Goal: Task Accomplishment & Management: Manage account settings

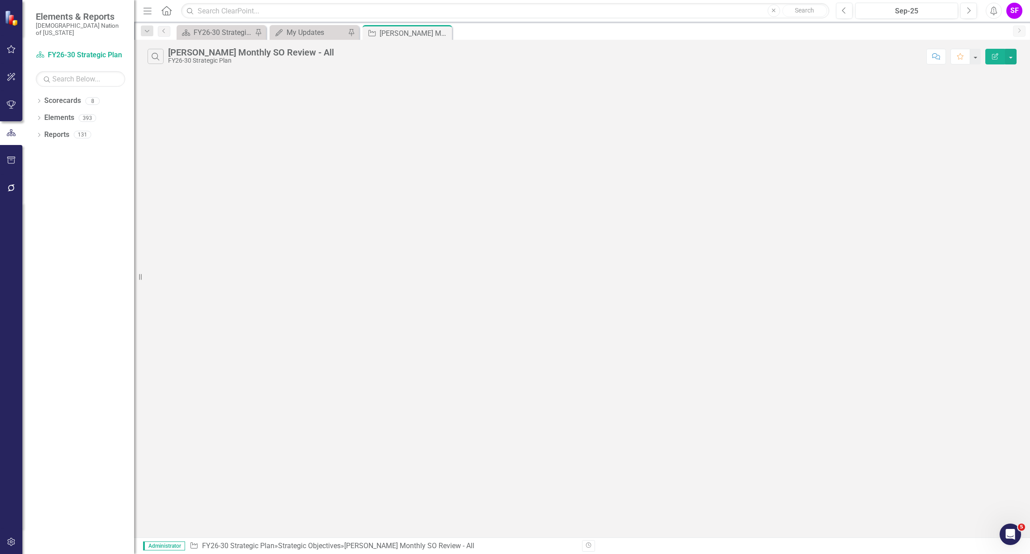
click at [147, 15] on button "Menu" at bounding box center [148, 10] width 12 height 15
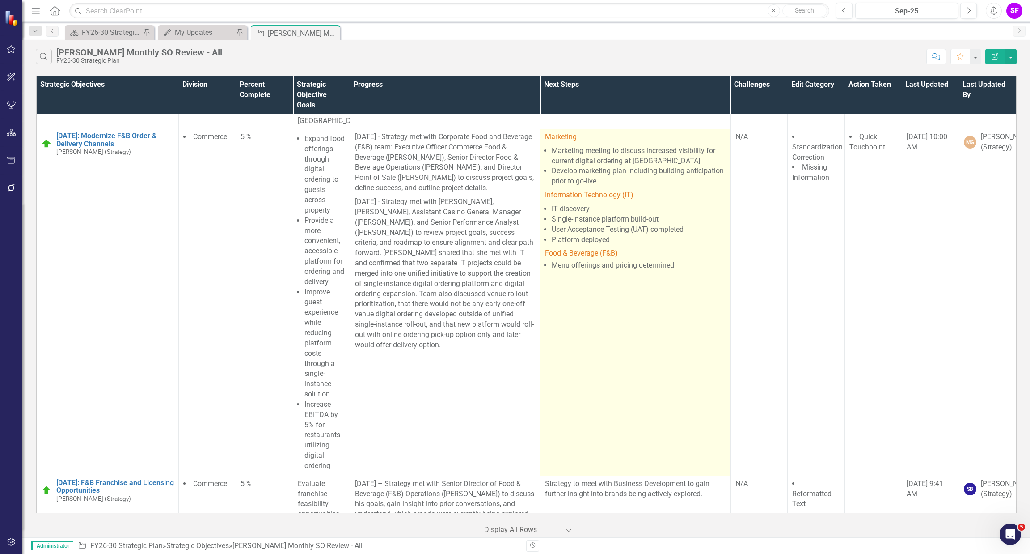
scroll to position [27437, 0]
click at [667, 145] on p "Marketing" at bounding box center [635, 139] width 181 height 12
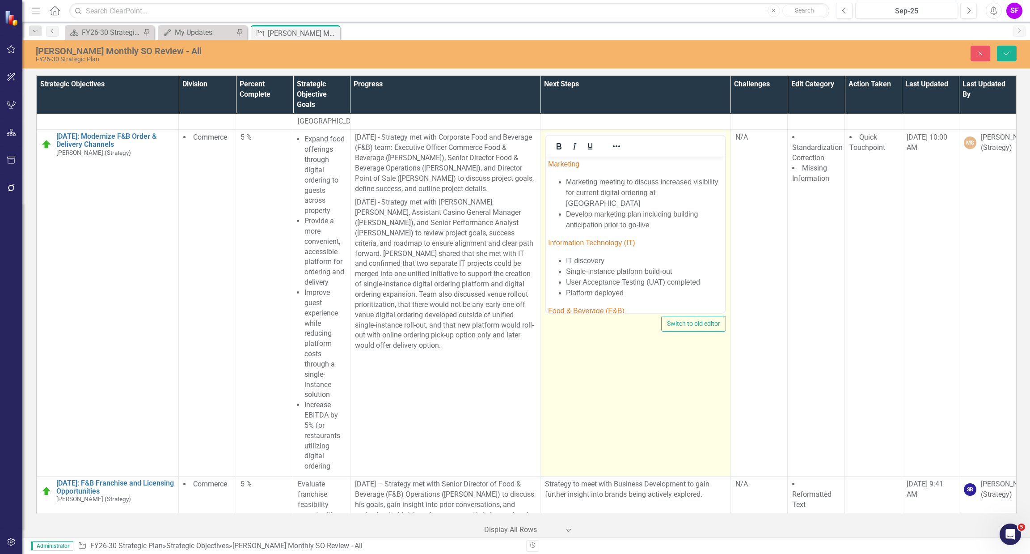
scroll to position [0, 0]
drag, startPoint x: 586, startPoint y: 164, endPoint x: 542, endPoint y: 165, distance: 43.8
click at [546, 165] on html "Marketing Marketing meeting to discuss increased visibility for current digital…" at bounding box center [635, 250] width 179 height 187
click at [611, 152] on icon "Reveal or hide additional toolbar items" at bounding box center [616, 146] width 11 height 11
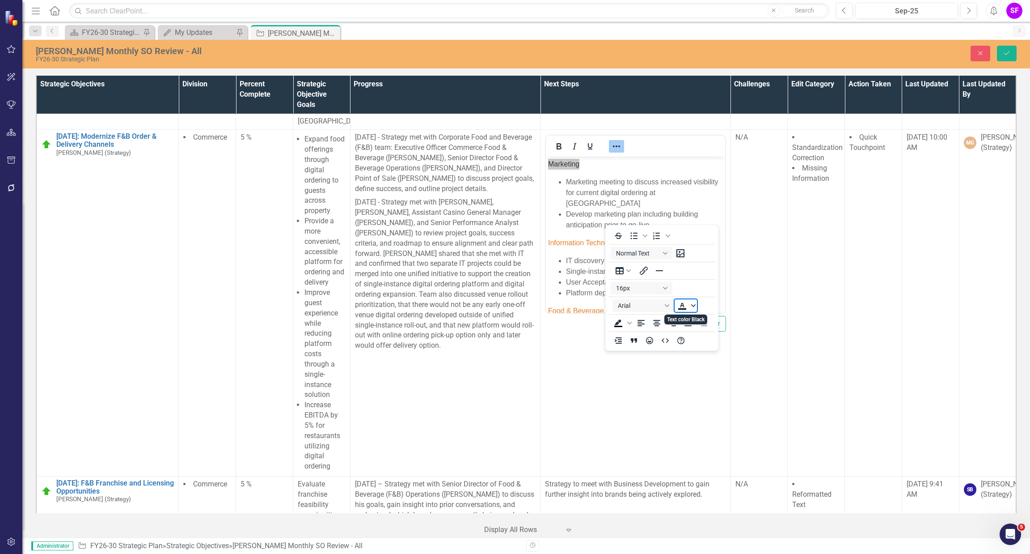
click at [693, 302] on span "Text color Black" at bounding box center [693, 305] width 7 height 13
click at [713, 375] on icon "Remove color" at bounding box center [708, 373] width 8 height 8
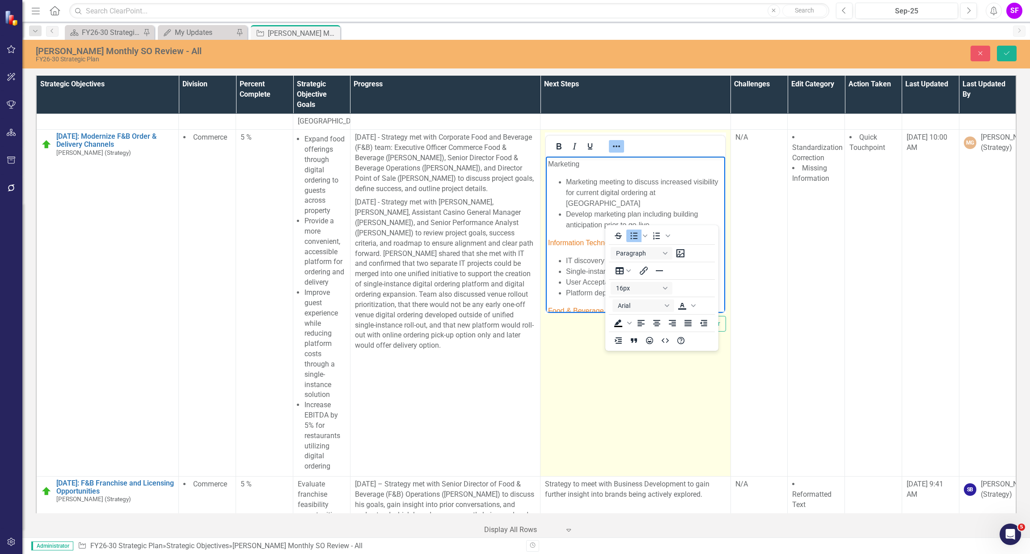
click at [566, 251] on body "Marketing Marketing meeting to discuss increased visibility for current digital…" at bounding box center [635, 250] width 179 height 187
drag, startPoint x: 585, startPoint y: 164, endPoint x: 547, endPoint y: 166, distance: 37.2
click at [546, 166] on body "Marketing Marketing meeting to discuss increased visibility for current digital…" at bounding box center [635, 250] width 179 height 187
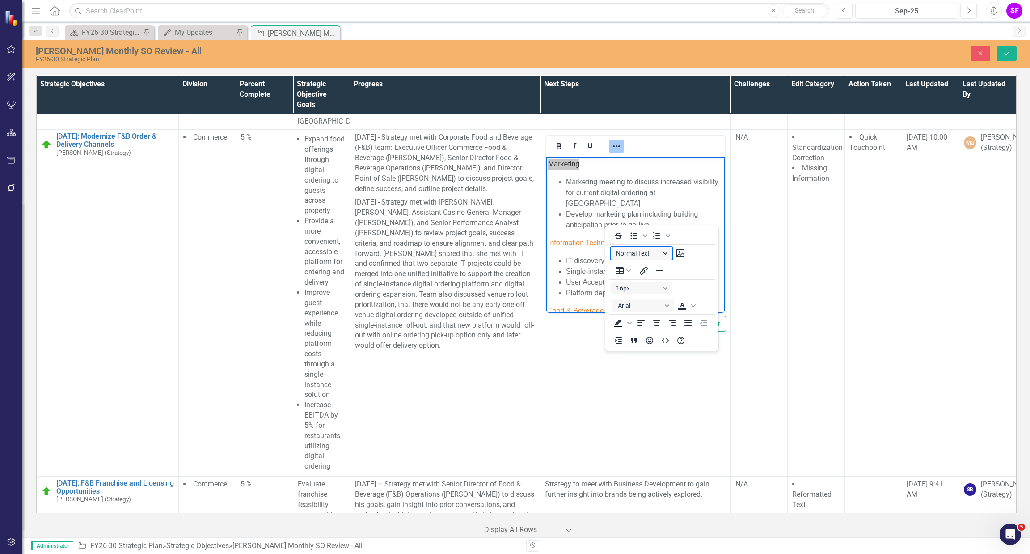
click at [669, 252] on button "Normal Text" at bounding box center [642, 253] width 62 height 13
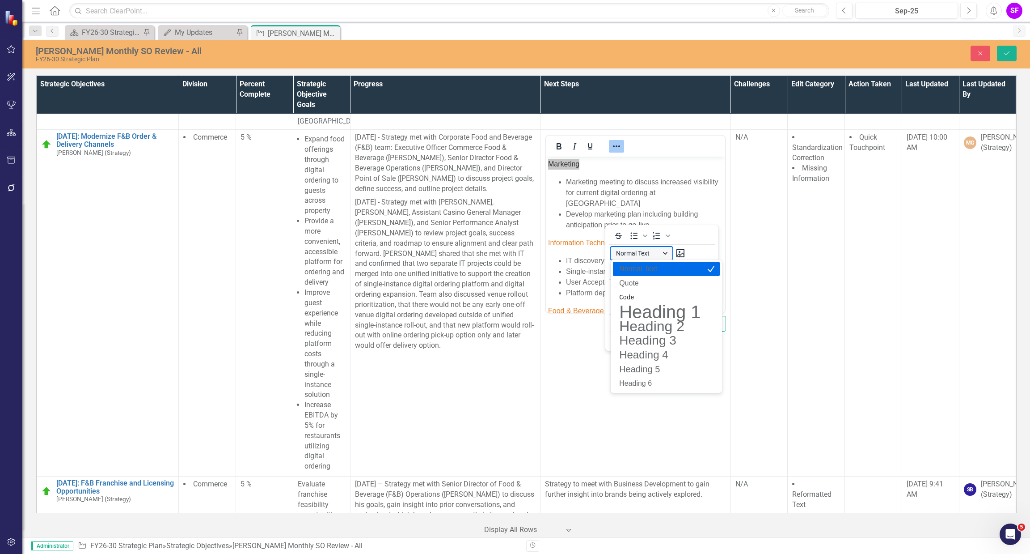
click at [669, 252] on button "Normal Text" at bounding box center [642, 253] width 62 height 13
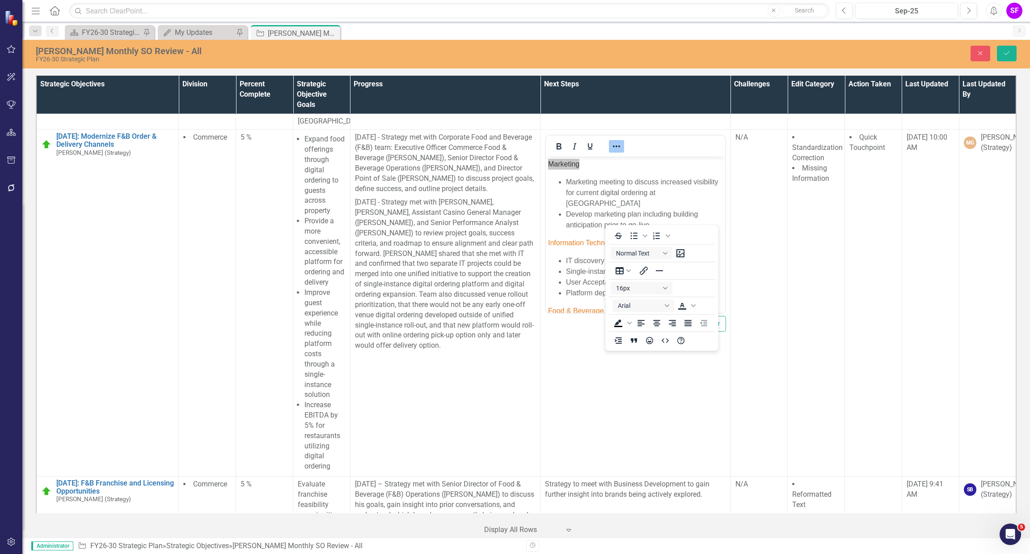
click at [678, 233] on div "To open the popup, press Shift+Enter To open the popup, press Shift+Enter Norma…" at bounding box center [662, 288] width 113 height 122
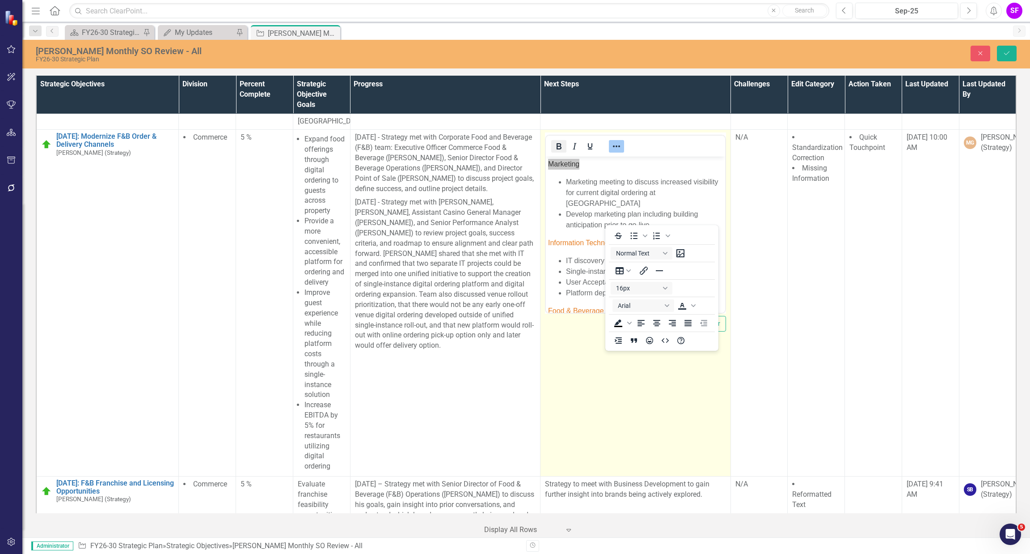
drag, startPoint x: 558, startPoint y: 220, endPoint x: 21, endPoint y: 60, distance: 560.5
click at [558, 152] on icon "Bold" at bounding box center [559, 146] width 11 height 11
click at [571, 241] on span "Information Technology (IT)" at bounding box center [591, 243] width 87 height 8
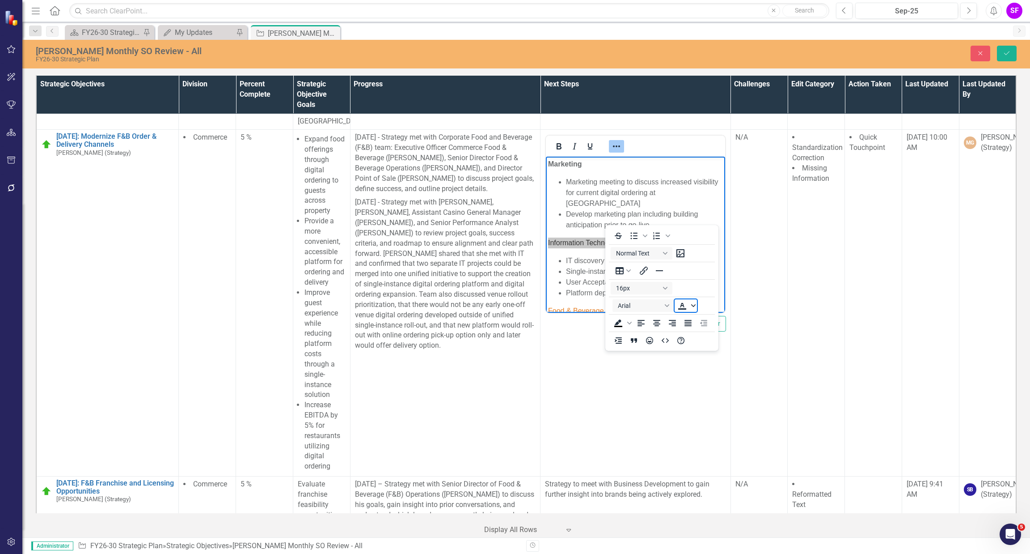
click at [695, 306] on icon "Text color" at bounding box center [693, 305] width 4 height 4
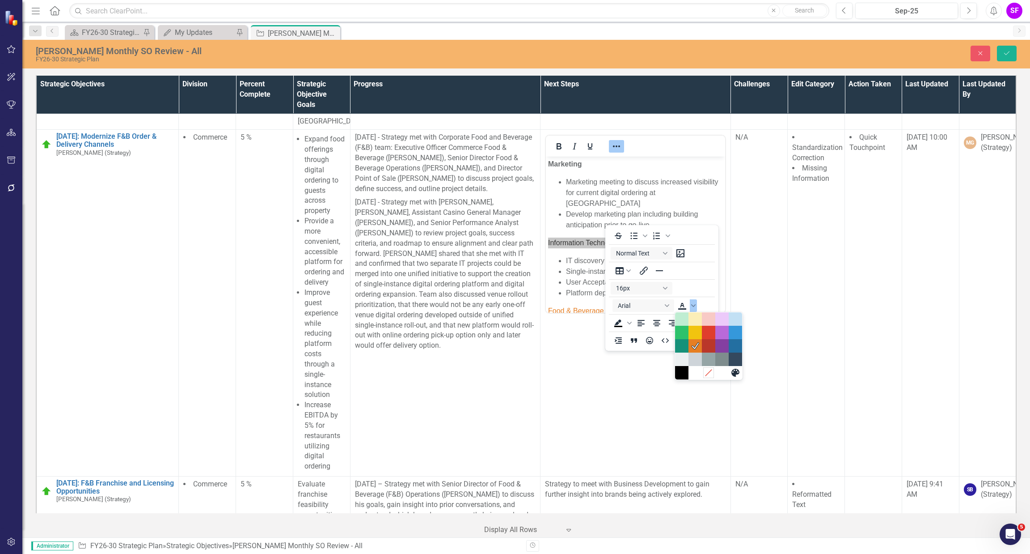
click at [712, 374] on icon "Remove color" at bounding box center [708, 373] width 8 height 8
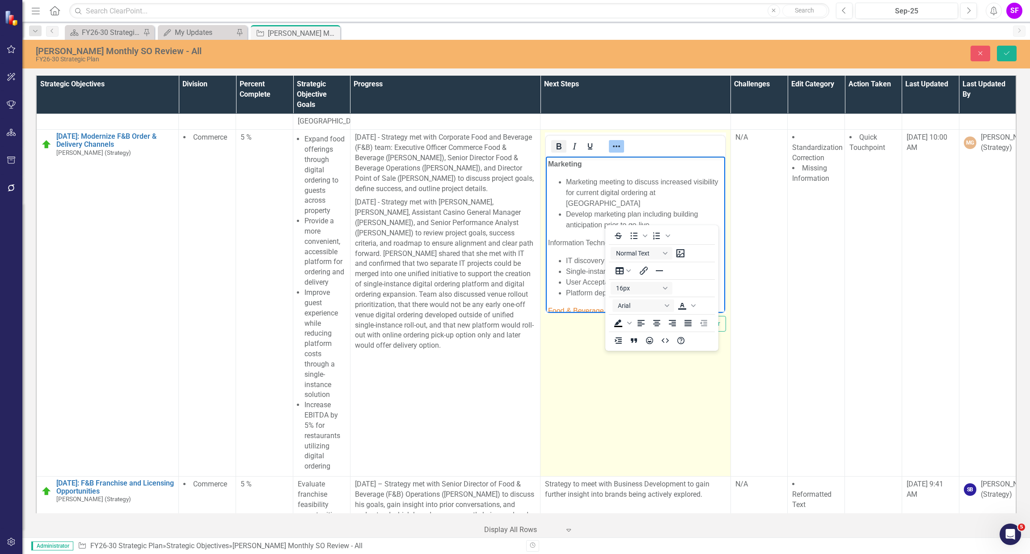
click at [556, 152] on icon "Bold" at bounding box center [559, 146] width 11 height 11
click at [563, 278] on span "Food & Beverage (F&B)" at bounding box center [586, 281] width 76 height 8
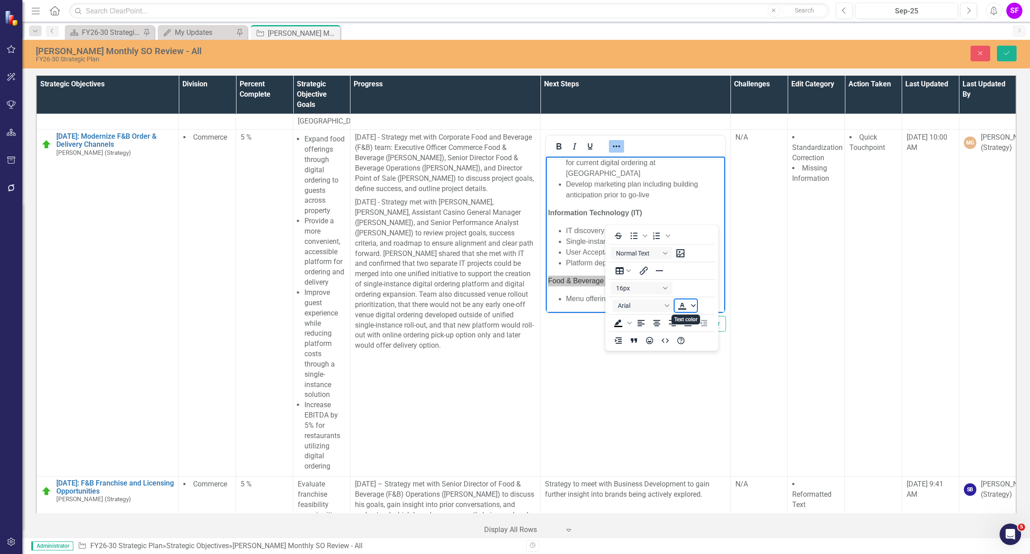
click at [694, 304] on icon "Text color" at bounding box center [693, 305] width 4 height 4
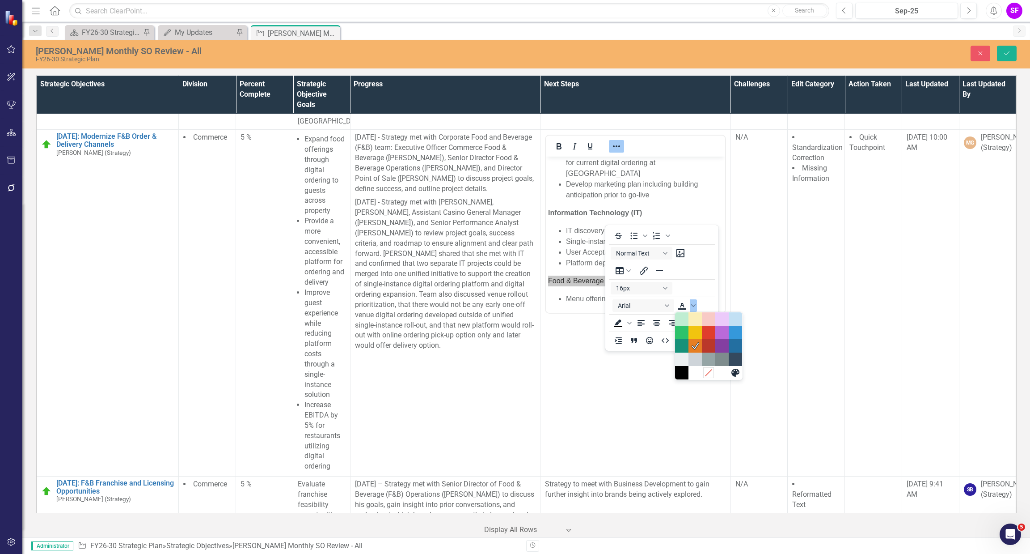
click at [707, 371] on icon "Remove color" at bounding box center [708, 373] width 8 height 8
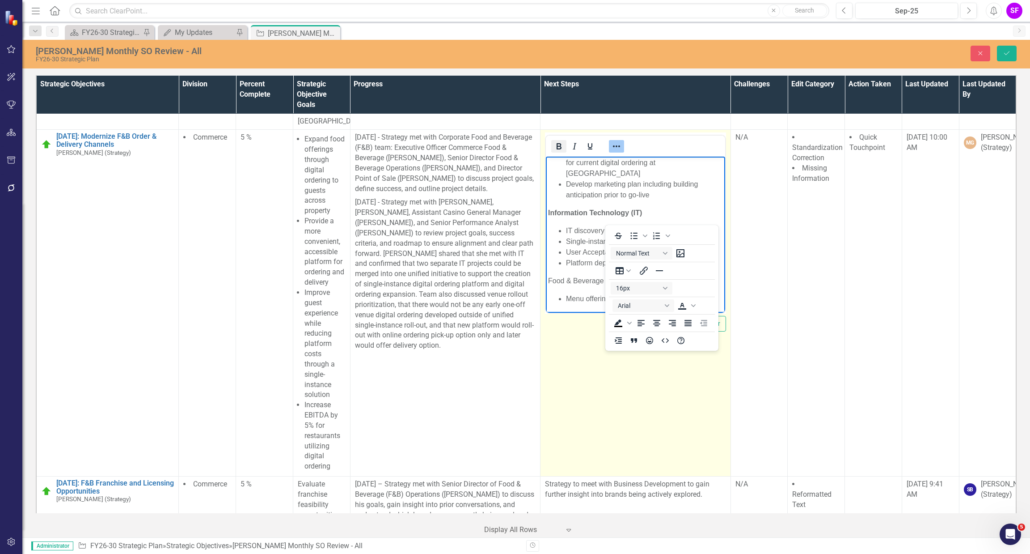
drag, startPoint x: 552, startPoint y: 220, endPoint x: 178, endPoint y: 130, distance: 385.4
click at [554, 152] on icon "Bold" at bounding box center [559, 146] width 11 height 11
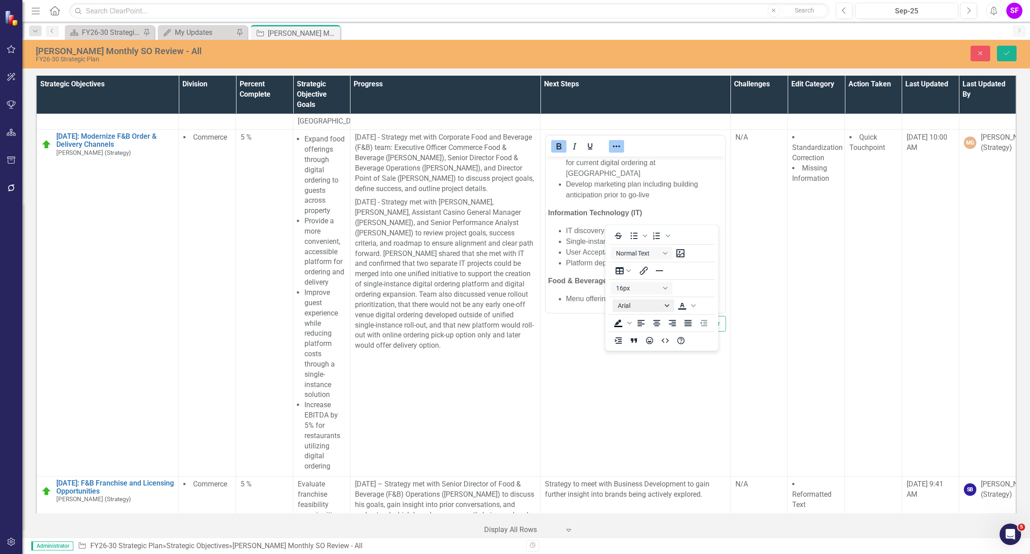
drag, startPoint x: 1003, startPoint y: 54, endPoint x: 638, endPoint y: 300, distance: 439.7
click at [1002, 54] on button "Save" at bounding box center [1007, 54] width 20 height 16
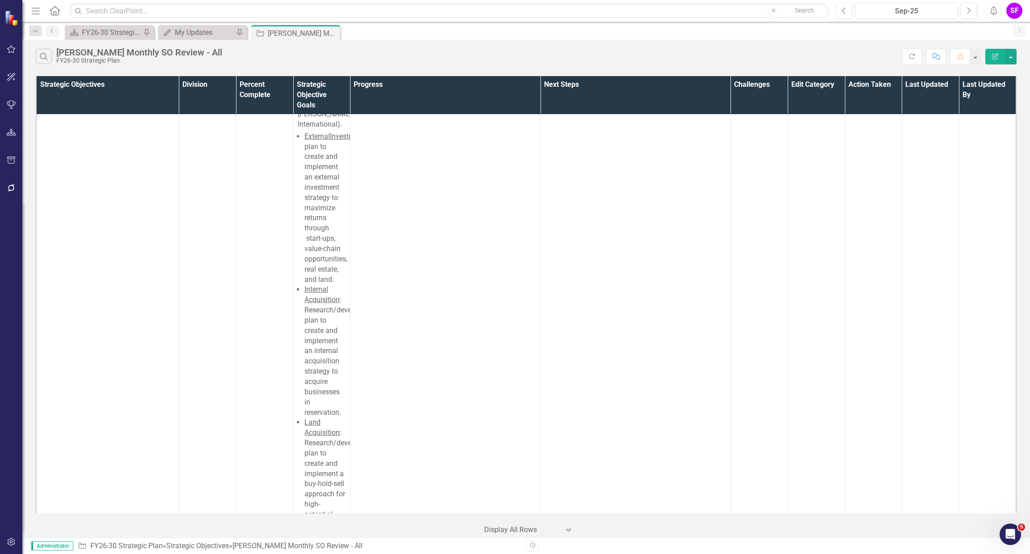
scroll to position [34194, 0]
click at [37, 14] on icon "Menu" at bounding box center [36, 10] width 12 height 9
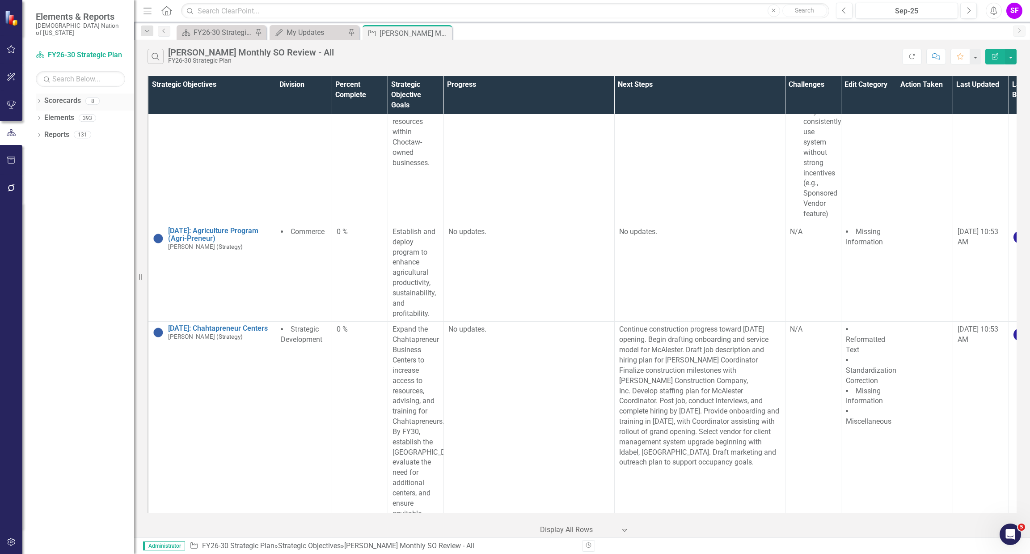
click at [41, 99] on icon "Dropdown" at bounding box center [39, 101] width 6 height 5
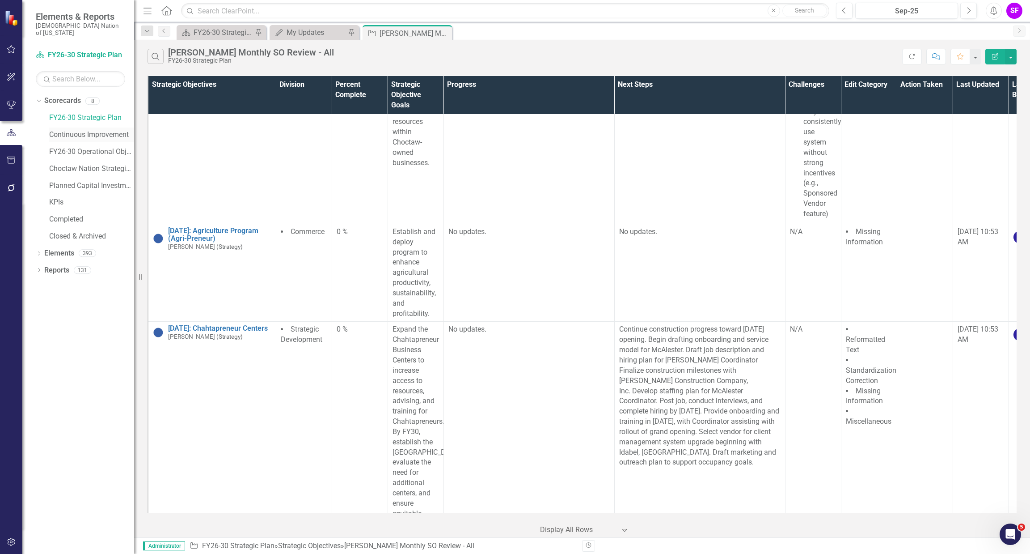
drag, startPoint x: 85, startPoint y: 122, endPoint x: 80, endPoint y: 124, distance: 6.1
click at [85, 130] on link "Continuous Improvement" at bounding box center [91, 135] width 85 height 10
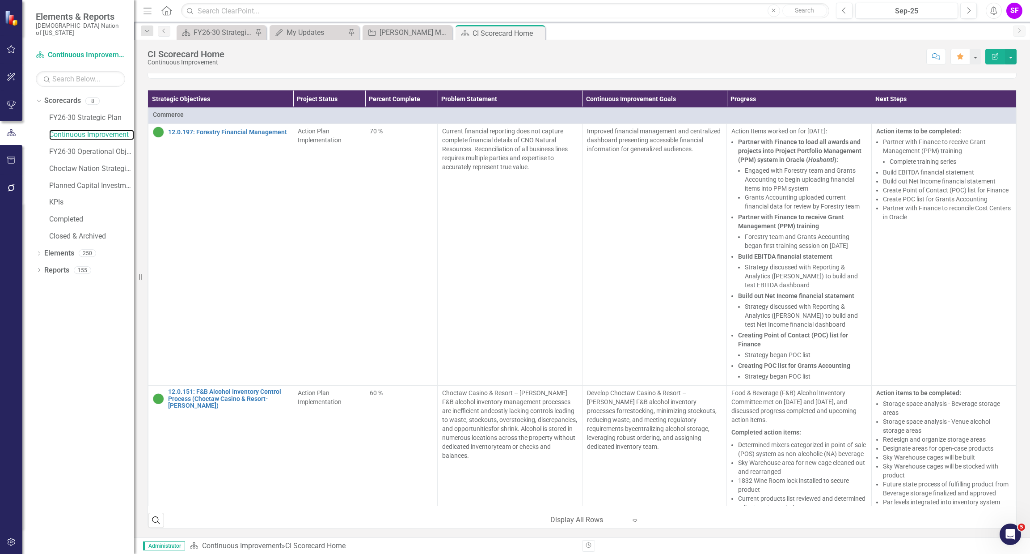
scroll to position [470, 0]
click at [57, 265] on link "Reports" at bounding box center [56, 270] width 25 height 10
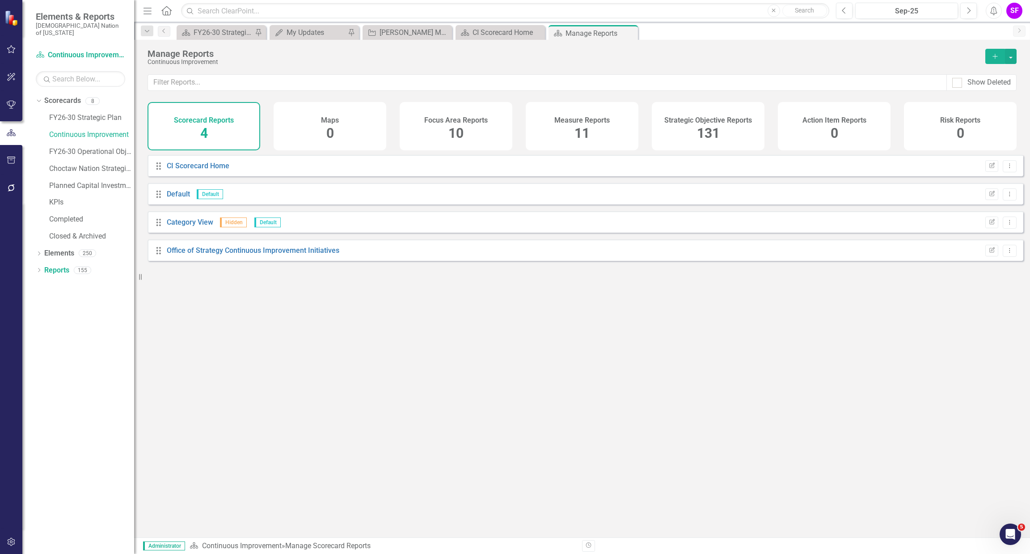
click at [708, 116] on h4 "Strategic Objective Reports" at bounding box center [709, 120] width 88 height 8
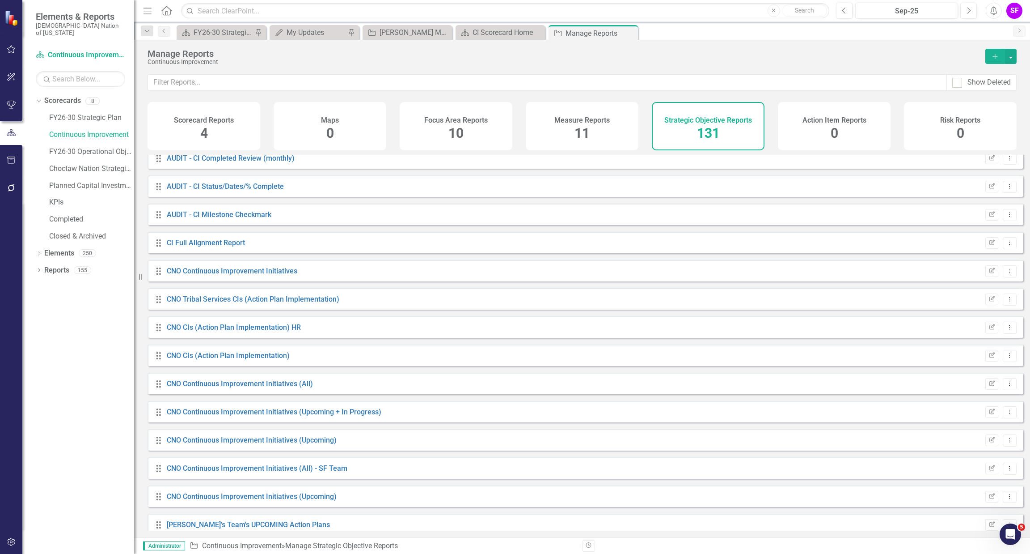
scroll to position [470, 0]
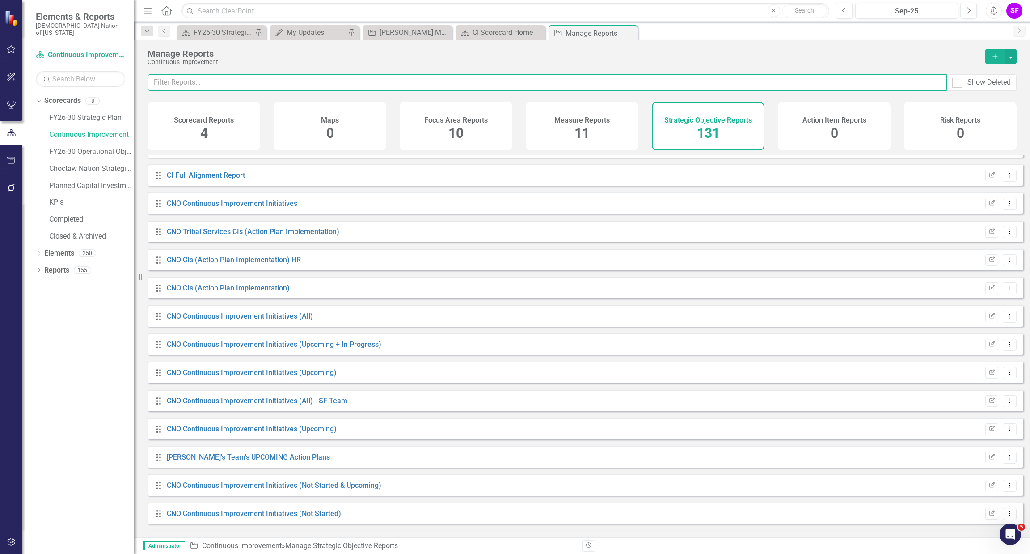
click at [804, 78] on input "text" at bounding box center [547, 82] width 799 height 17
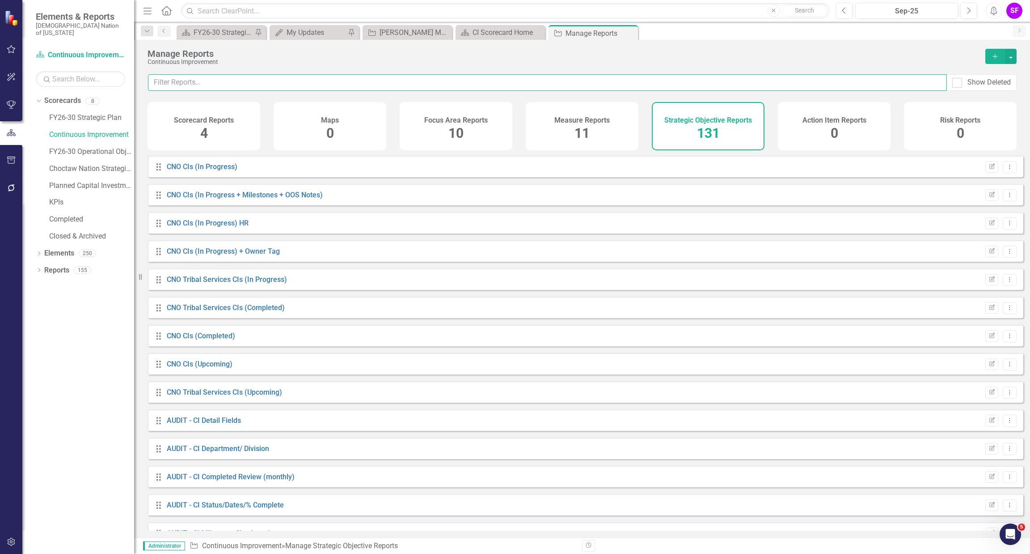
scroll to position [0, 0]
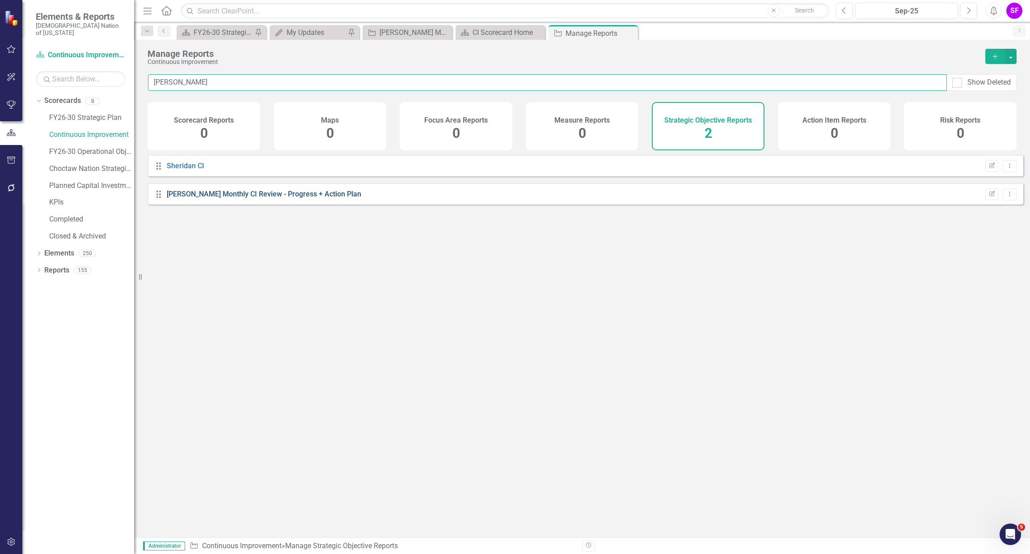
type input "[PERSON_NAME]"
click at [336, 198] on link "[PERSON_NAME] Monthly CI Review - Progress + Action Plan" at bounding box center [264, 194] width 195 height 8
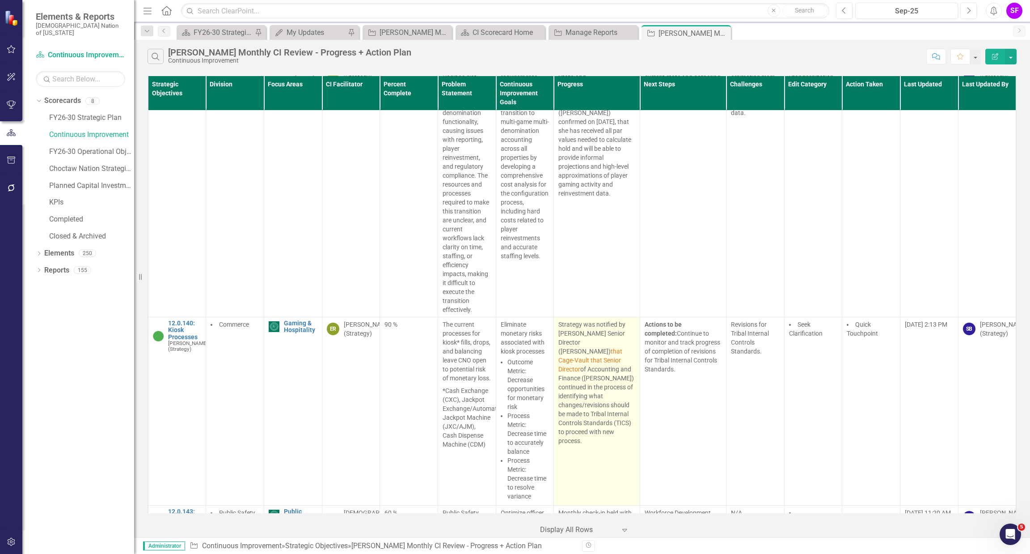
scroll to position [9592, 0]
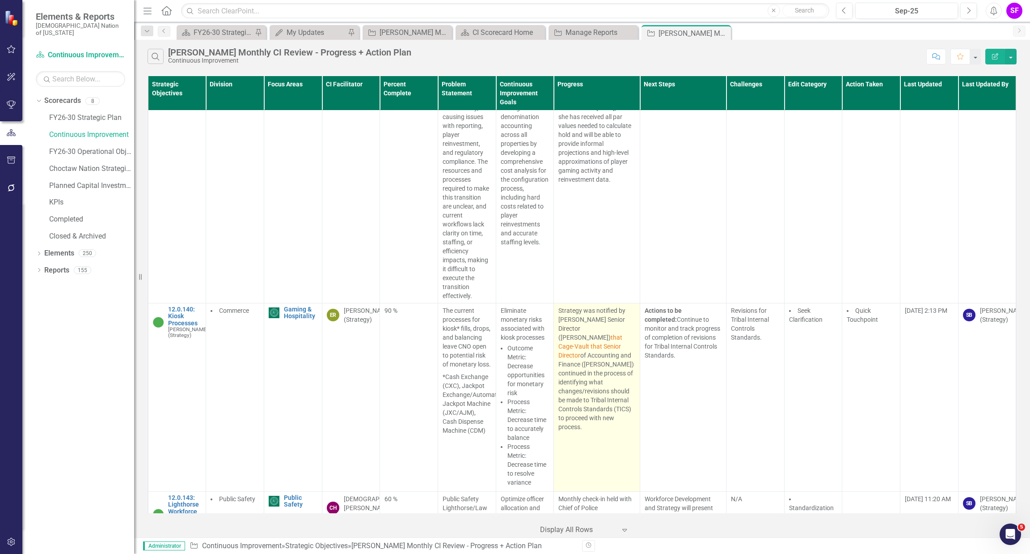
click at [605, 353] on p "Strategy was notified by [PERSON_NAME] Senior Director ([PERSON_NAME]) that Cag…" at bounding box center [597, 368] width 77 height 125
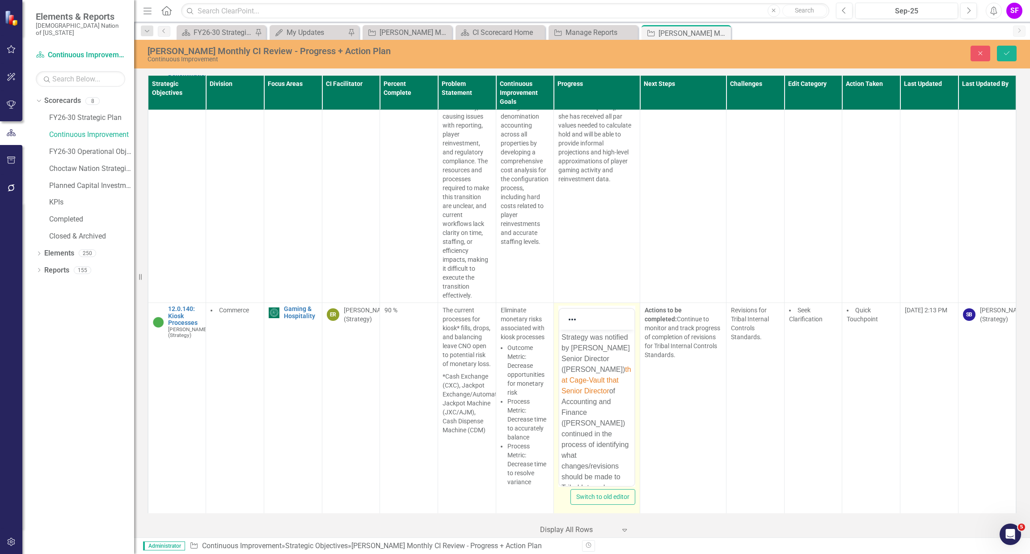
scroll to position [0, 0]
drag, startPoint x: 612, startPoint y: 379, endPoint x: 1100, endPoint y: 716, distance: 592.2
click at [559, 381] on html "Strategy was notified by [PERSON_NAME] Senior Director ([PERSON_NAME]) that Cag…" at bounding box center [596, 432] width 75 height 205
drag, startPoint x: 588, startPoint y: 391, endPoint x: 1114, endPoint y: 716, distance: 617.9
click at [559, 381] on html "Strategy was notified by [PERSON_NAME] Senior Director ([PERSON_NAME]) that Sen…" at bounding box center [596, 427] width 75 height 194
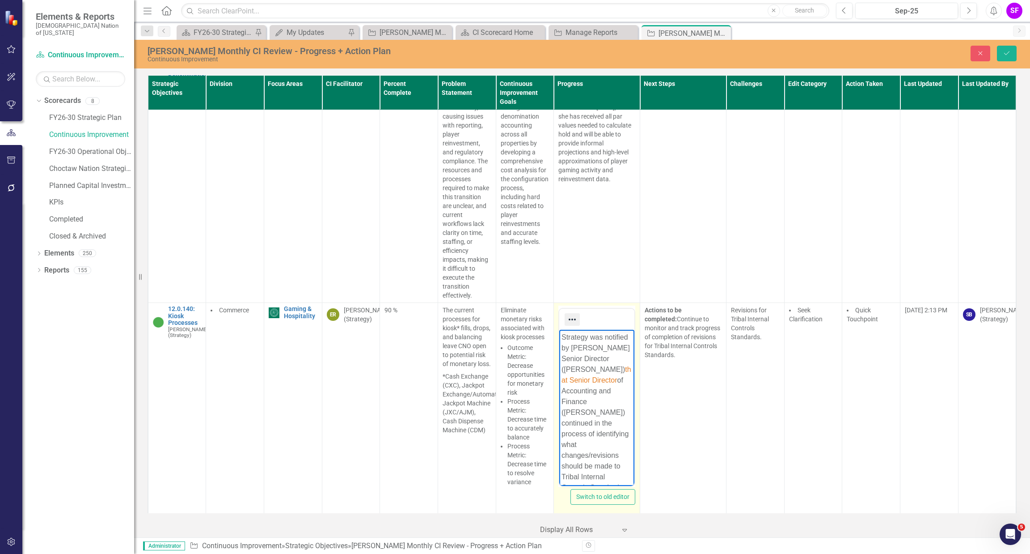
click at [568, 322] on icon "Reveal or hide additional toolbar items" at bounding box center [572, 319] width 11 height 11
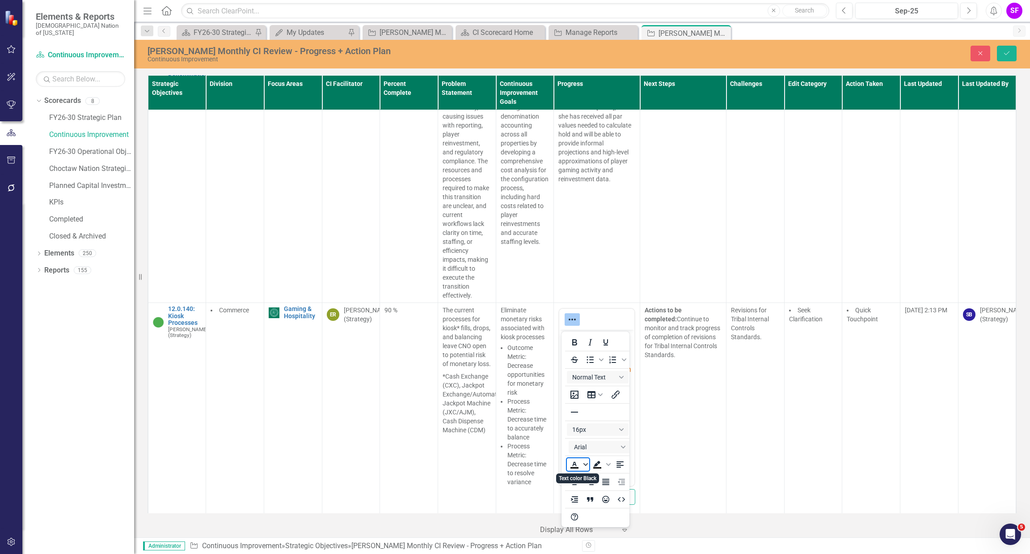
drag, startPoint x: 580, startPoint y: 459, endPoint x: 584, endPoint y: 462, distance: 5.4
click at [584, 462] on div "To open the popup, press Shift+Enter" at bounding box center [578, 464] width 22 height 13
click at [586, 462] on icon "Text color Black" at bounding box center [586, 464] width 4 height 4
click at [603, 532] on icon "Remove color" at bounding box center [601, 531] width 8 height 8
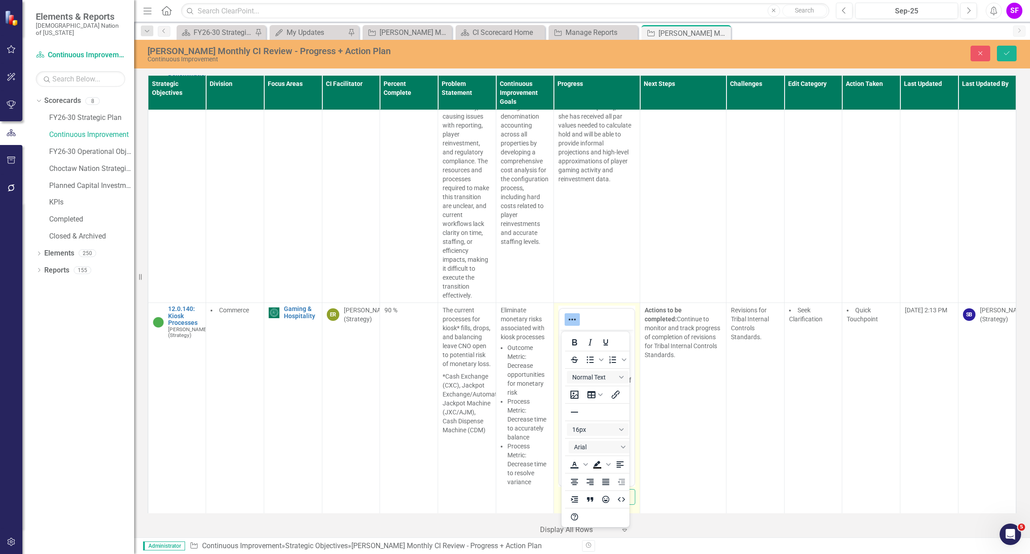
click at [610, 317] on div at bounding box center [596, 318] width 75 height 17
click at [571, 322] on icon "Reveal or hide additional toolbar items" at bounding box center [572, 319] width 11 height 11
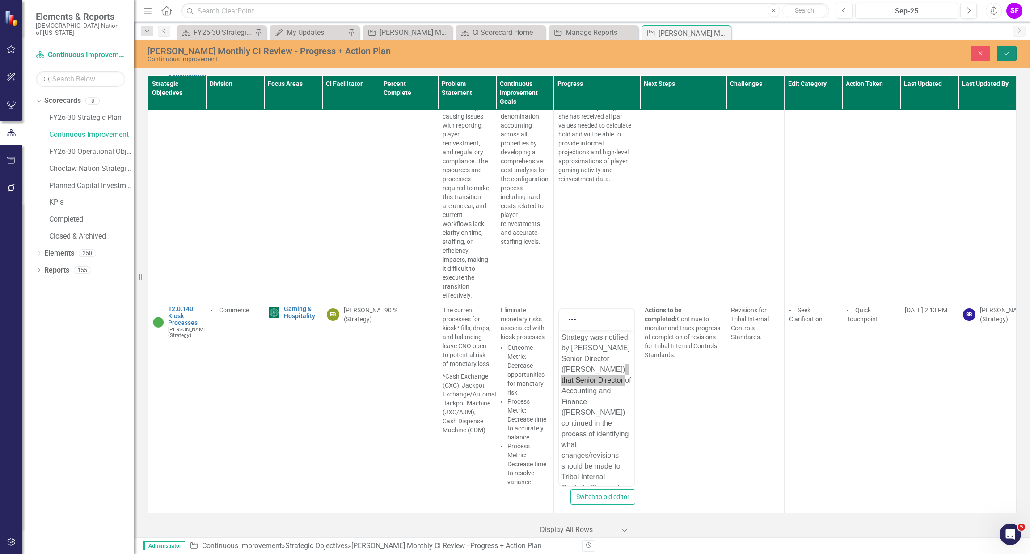
click at [1009, 51] on icon "Save" at bounding box center [1007, 53] width 8 height 6
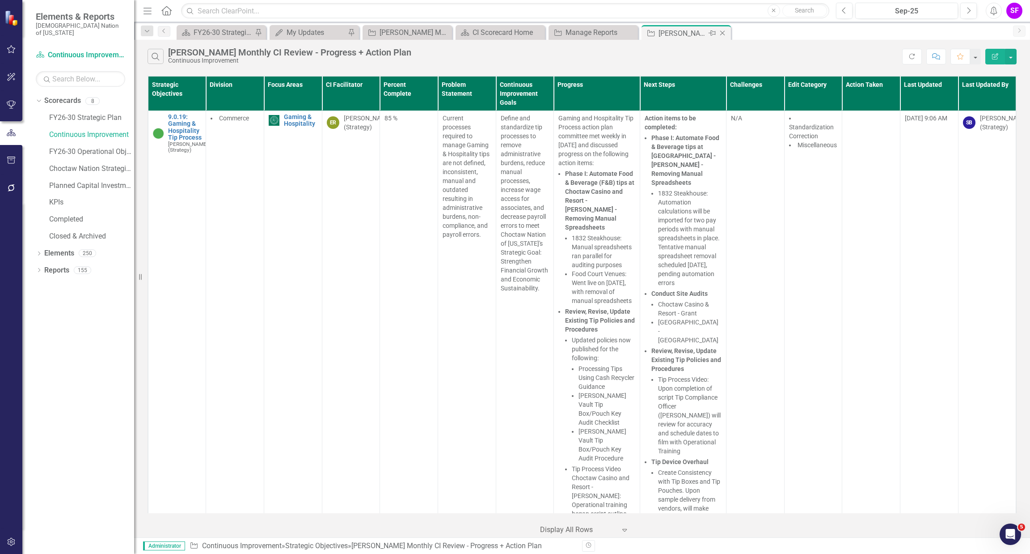
click at [723, 33] on icon at bounding box center [722, 33] width 5 height 5
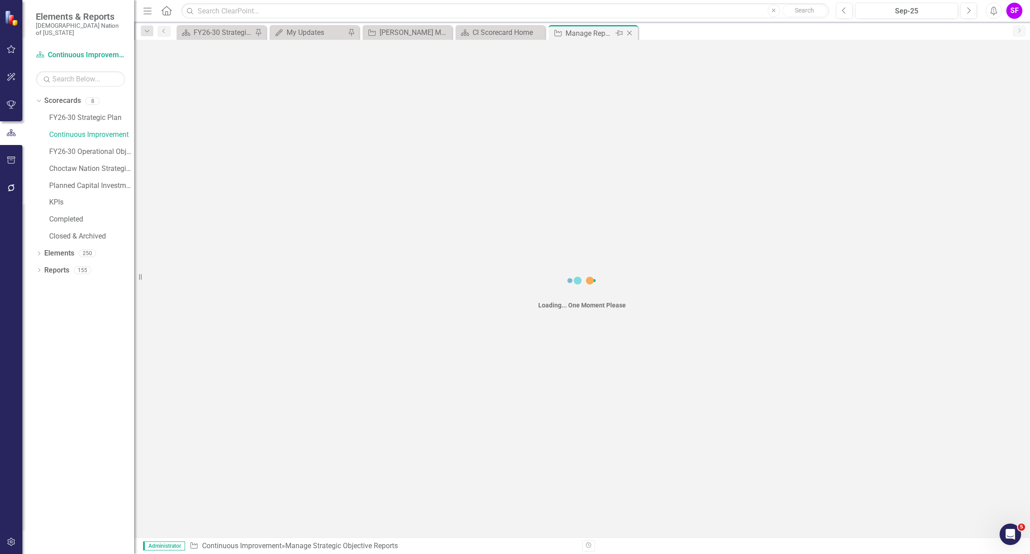
click at [630, 33] on icon at bounding box center [629, 33] width 5 height 5
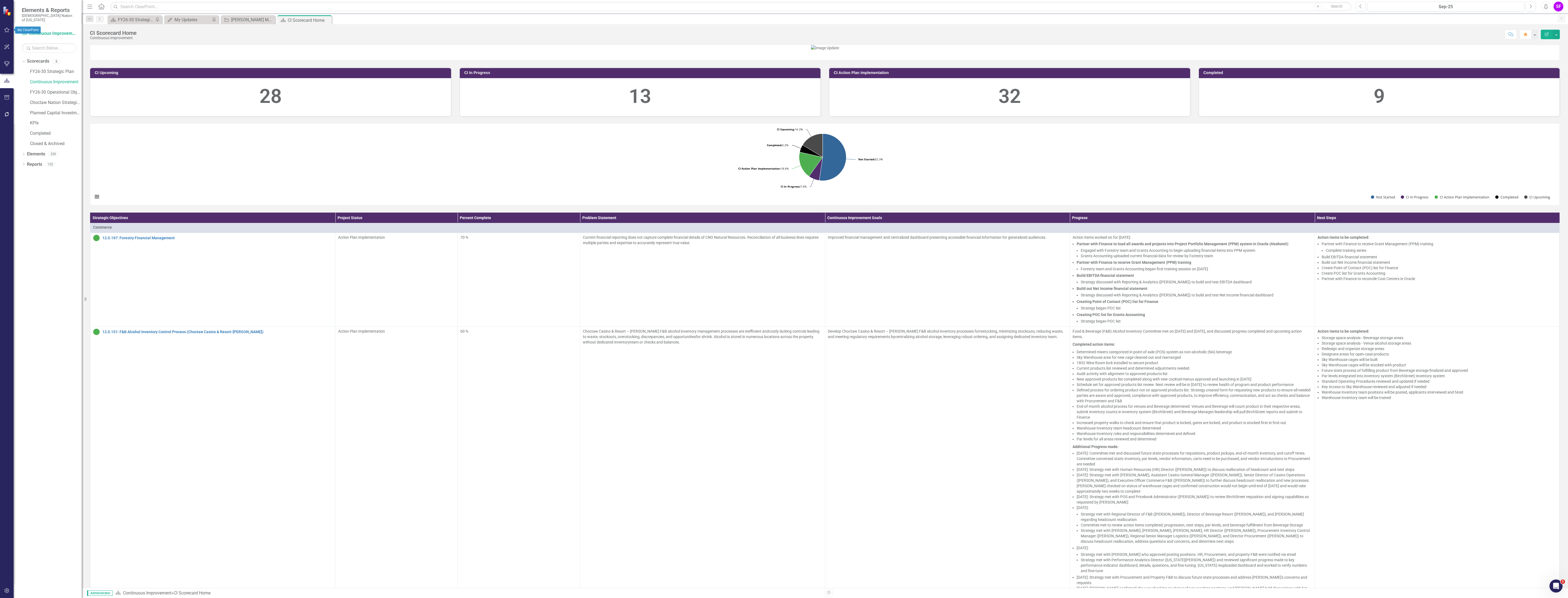
click at [5, 26] on button "button" at bounding box center [7, 30] width 12 height 12
click at [4, 336] on icon "button" at bounding box center [7, 590] width 5 height 4
click at [38, 127] on link "System Setup" at bounding box center [49, 130] width 54 height 6
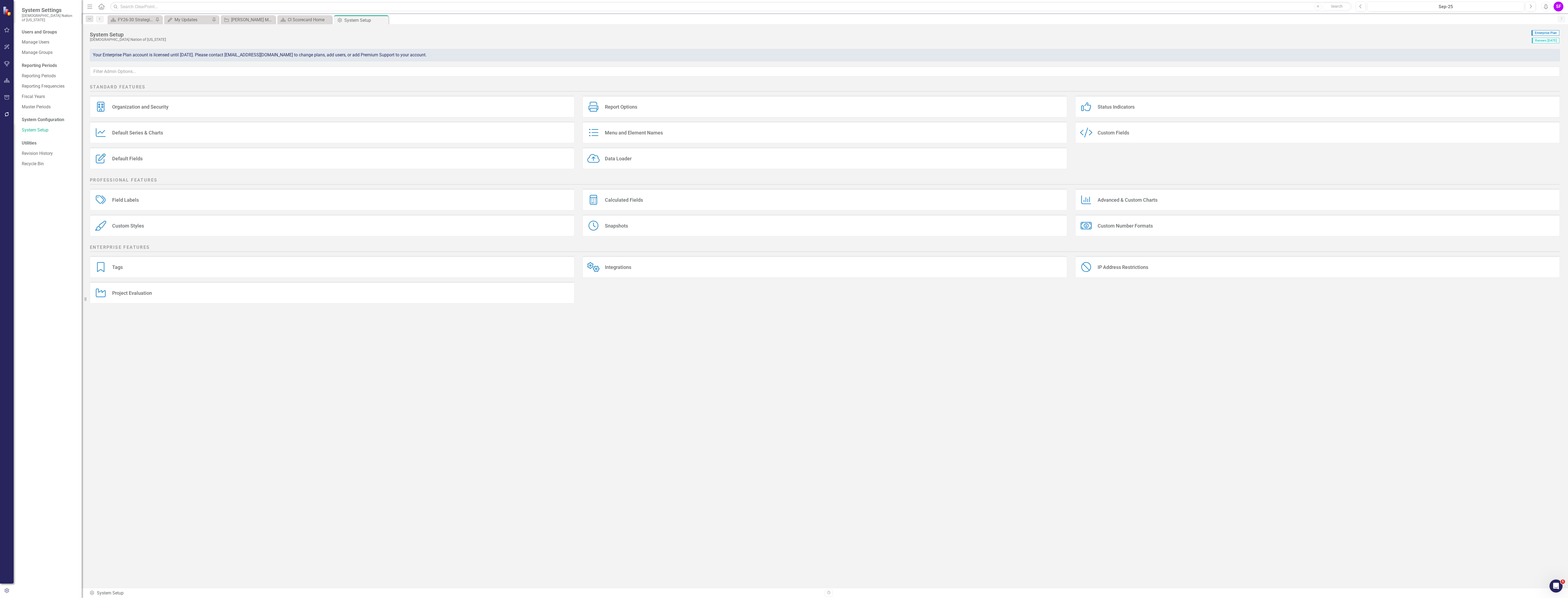
click at [460, 105] on div "Organization and Security Organization and Security" at bounding box center [332, 106] width 485 height 22
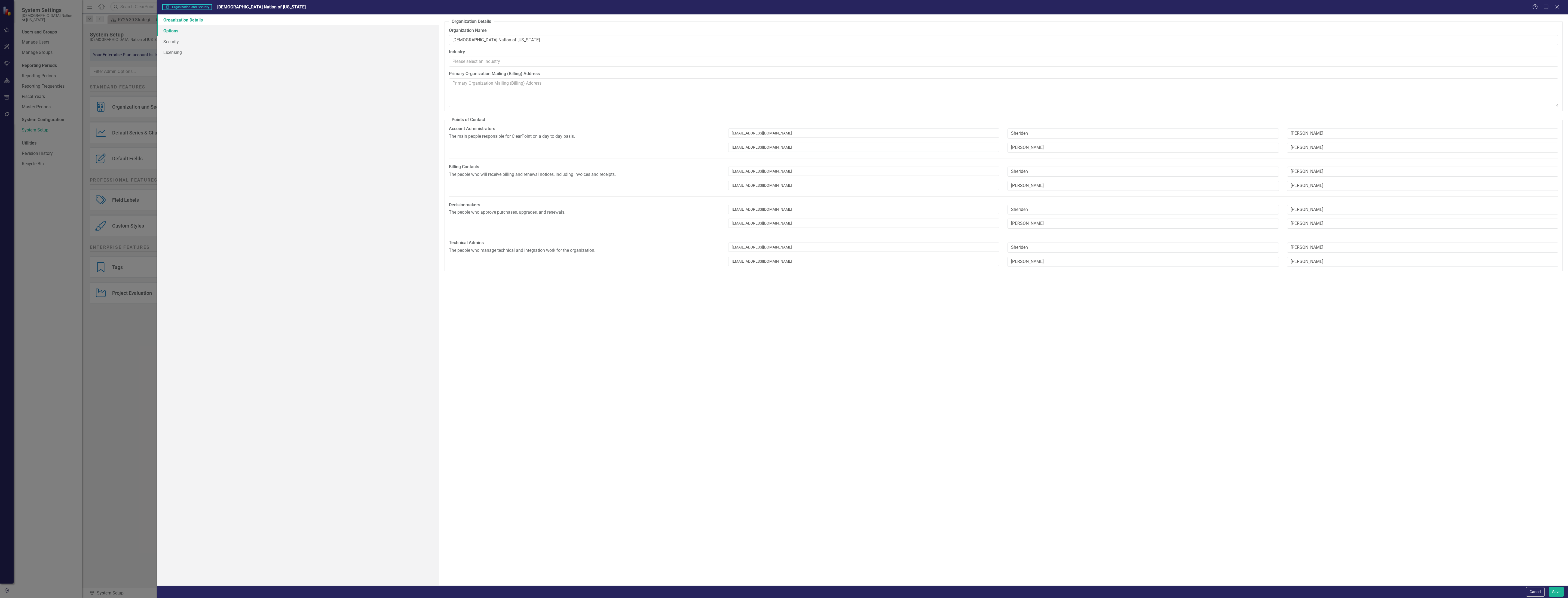
click at [177, 33] on link "Options" at bounding box center [298, 31] width 282 height 11
click at [198, 43] on link "Security" at bounding box center [298, 41] width 282 height 11
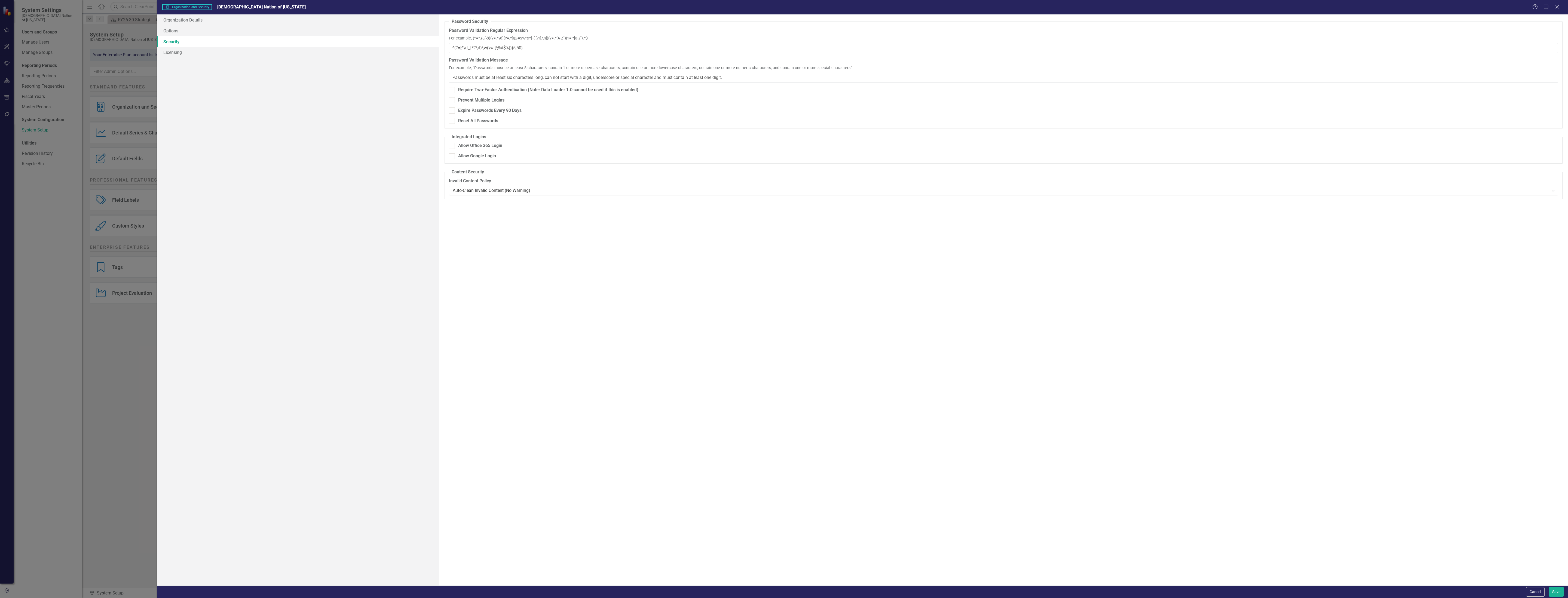
click at [627, 336] on div "Cancel Save" at bounding box center [863, 591] width 1411 height 13
click at [627, 336] on button "Cancel" at bounding box center [1535, 592] width 18 height 10
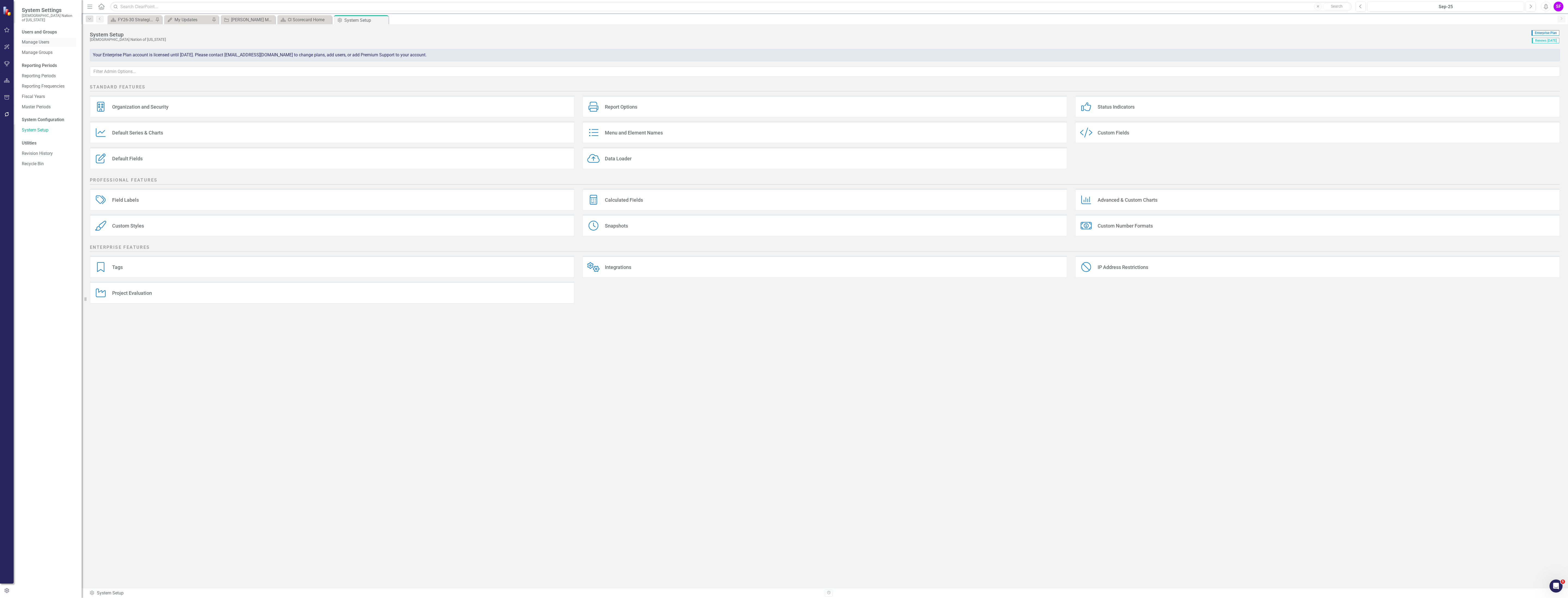
click at [43, 39] on link "Manage Users" at bounding box center [49, 42] width 54 height 6
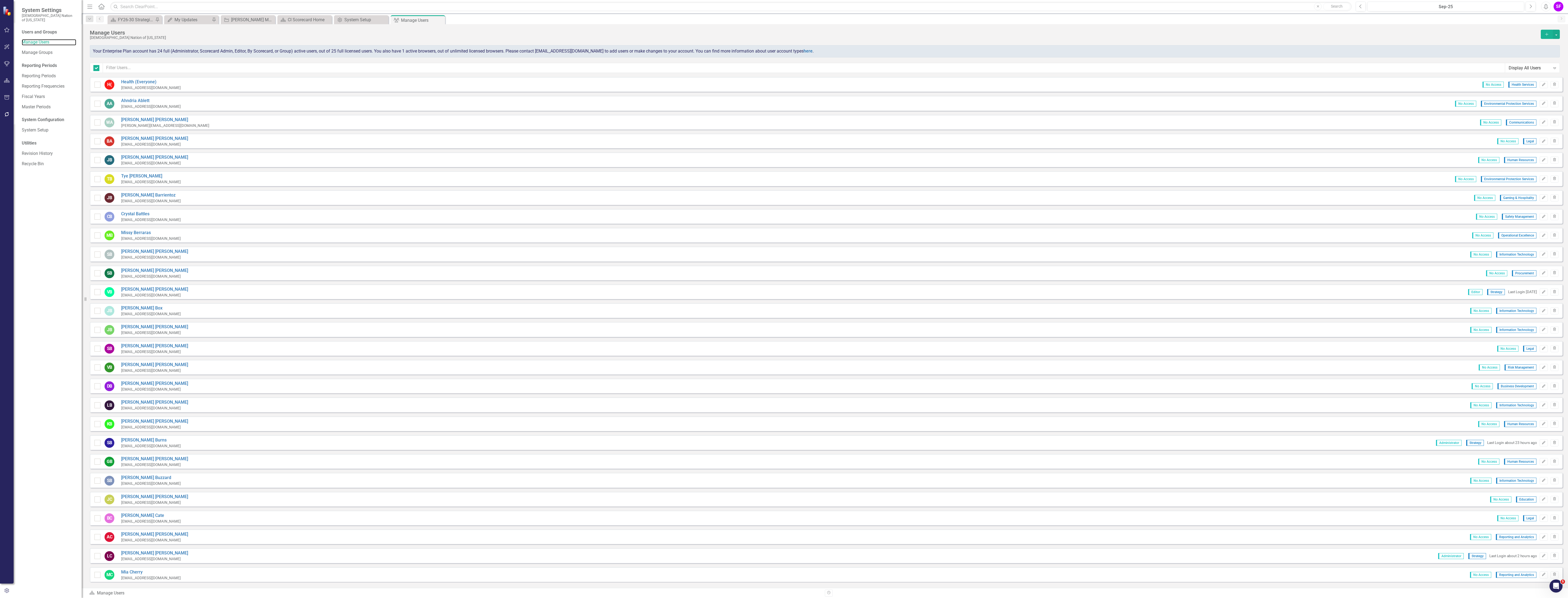
checkbox input "false"
click at [217, 64] on input "text" at bounding box center [804, 68] width 1402 height 10
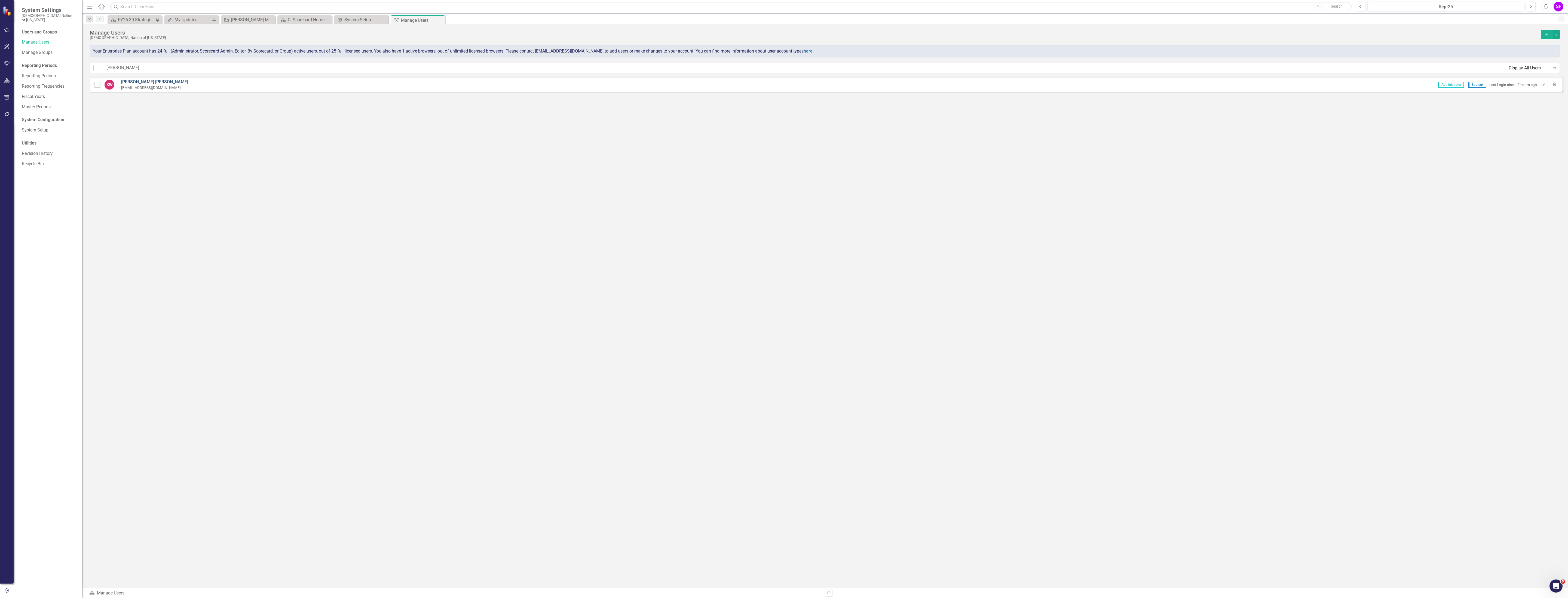
type input "[PERSON_NAME]"
click at [139, 80] on link "[PERSON_NAME]" at bounding box center [155, 82] width 67 height 6
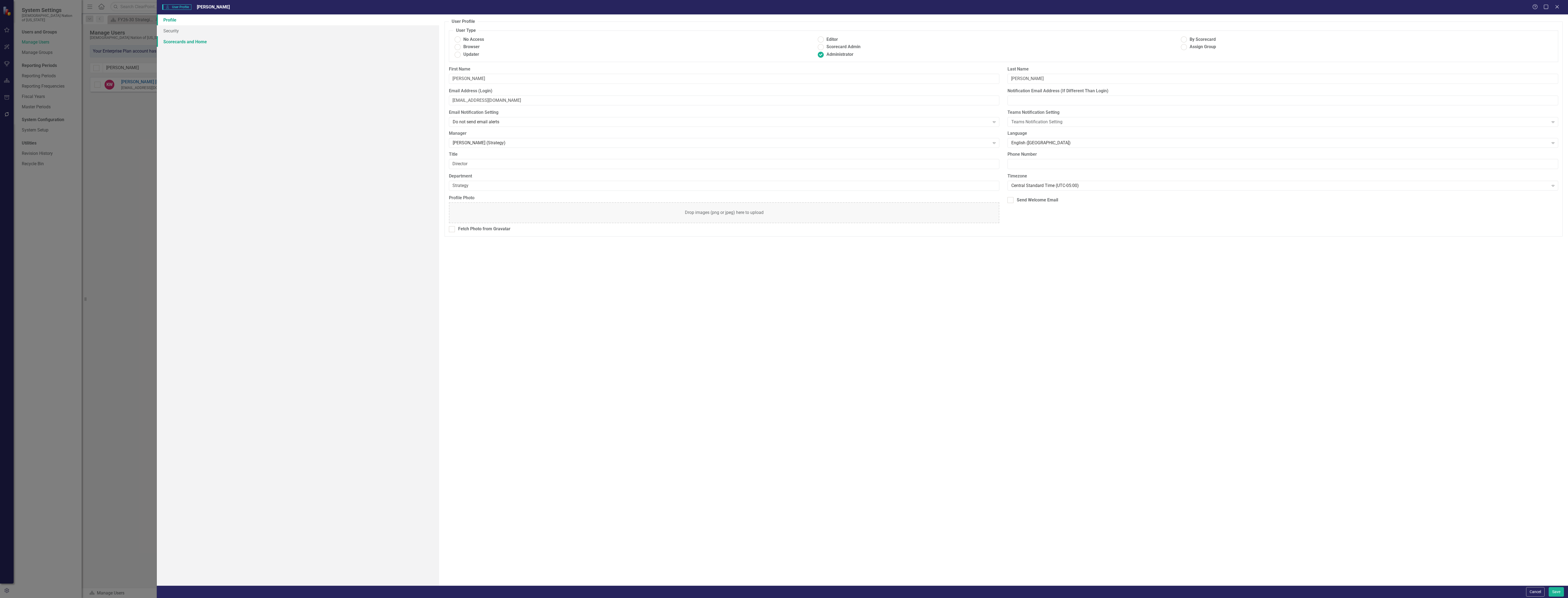
click at [180, 43] on link "Scorecards and Home" at bounding box center [298, 41] width 282 height 11
click at [516, 33] on div "No Home Page Set Edit" at bounding box center [1003, 33] width 1109 height 13
click at [627, 35] on icon "Edit" at bounding box center [1550, 33] width 4 height 3
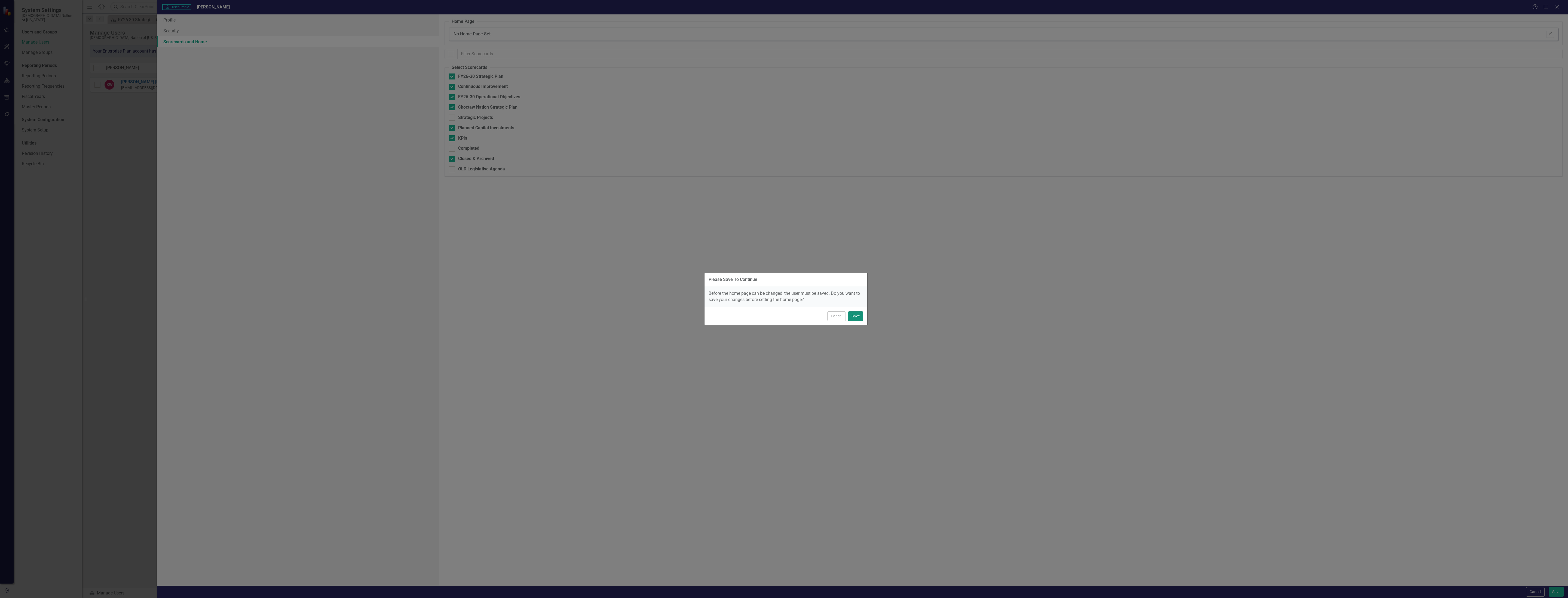
click at [627, 311] on button "Save" at bounding box center [855, 316] width 15 height 10
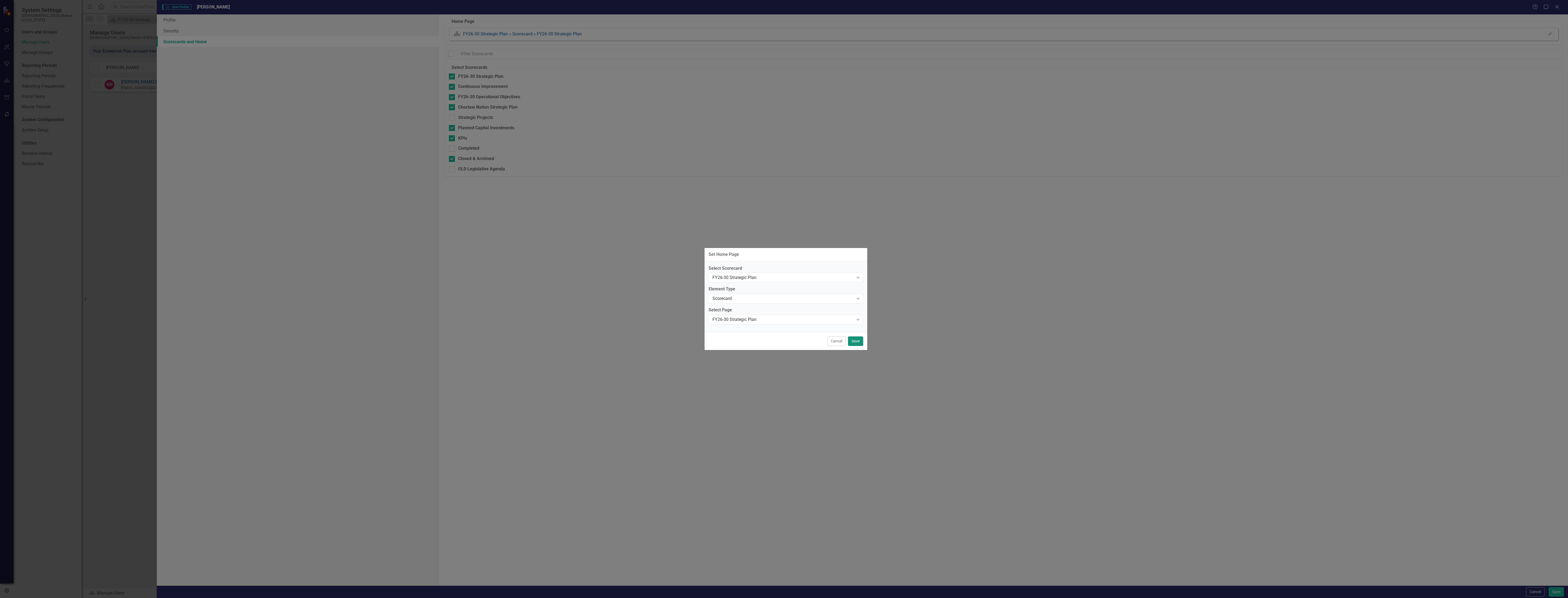
click at [627, 336] on button "Save" at bounding box center [855, 341] width 15 height 10
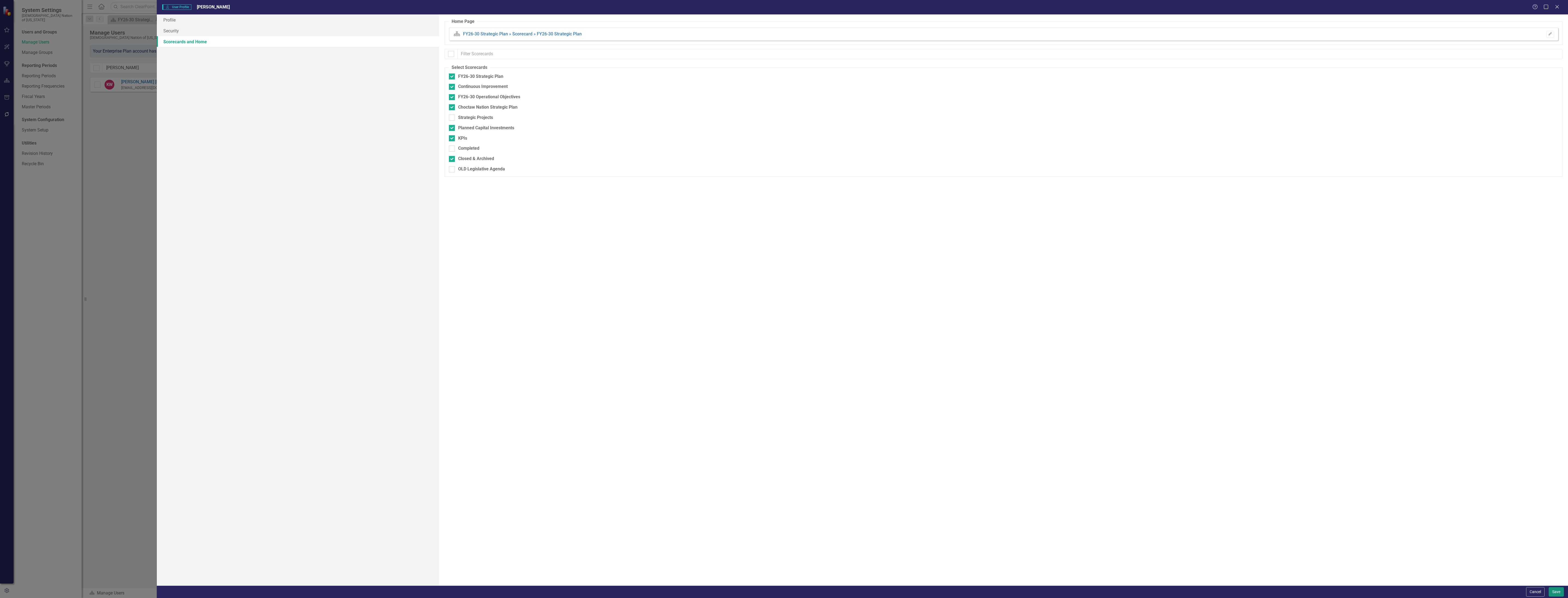
click at [627, 336] on button "Save" at bounding box center [1556, 592] width 15 height 10
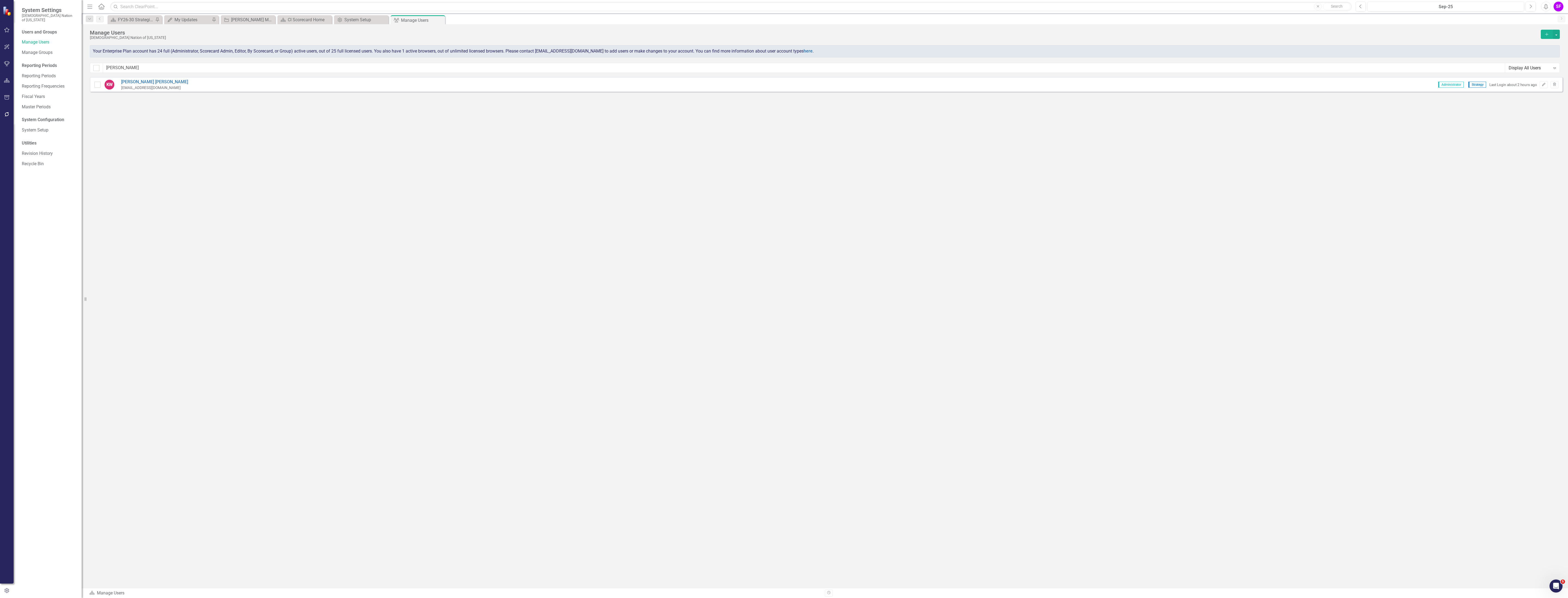
click at [91, 5] on icon "Menu" at bounding box center [90, 6] width 7 height 5
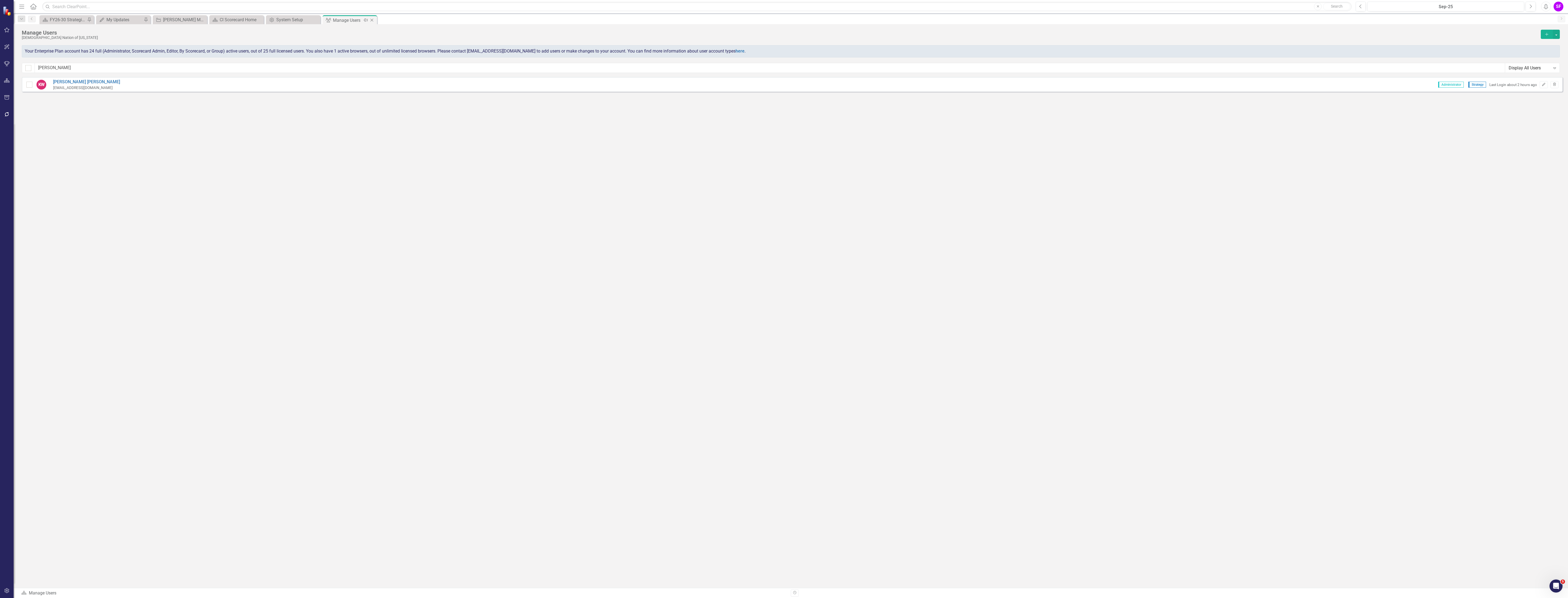
click at [371, 19] on icon "Close" at bounding box center [371, 20] width 5 height 4
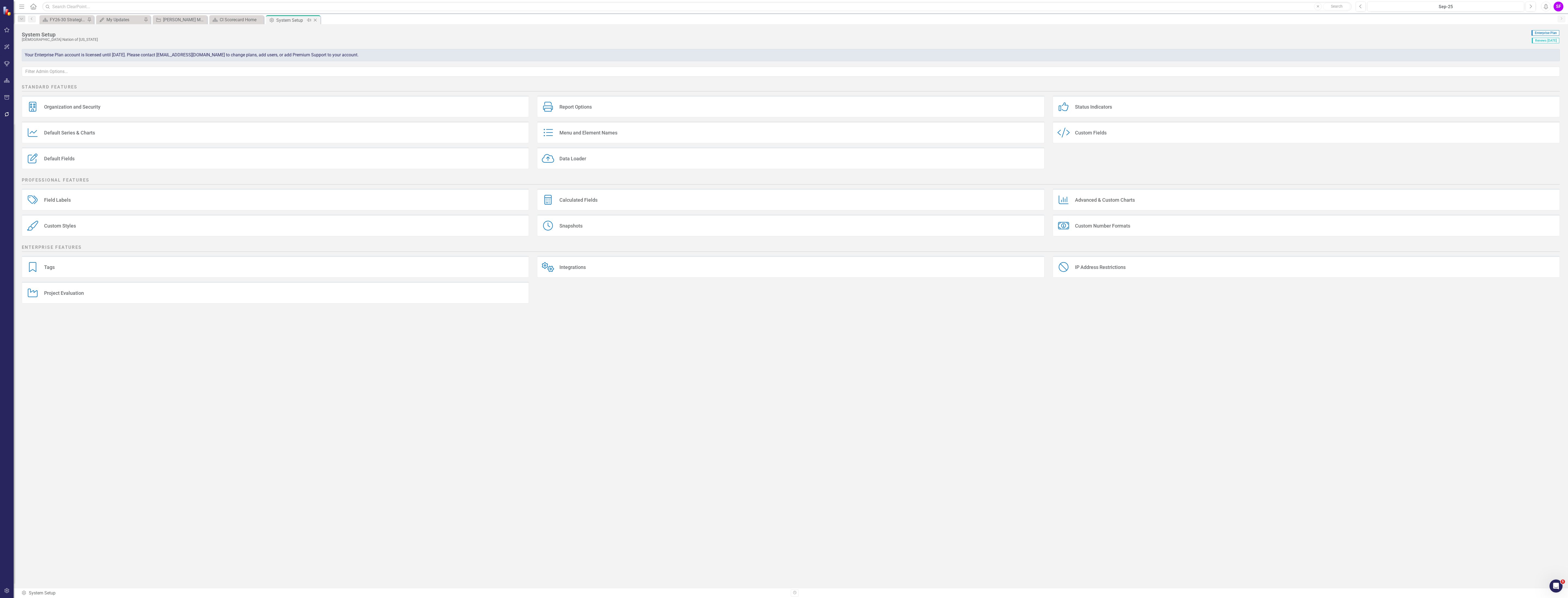
click at [315, 19] on icon at bounding box center [315, 20] width 3 height 3
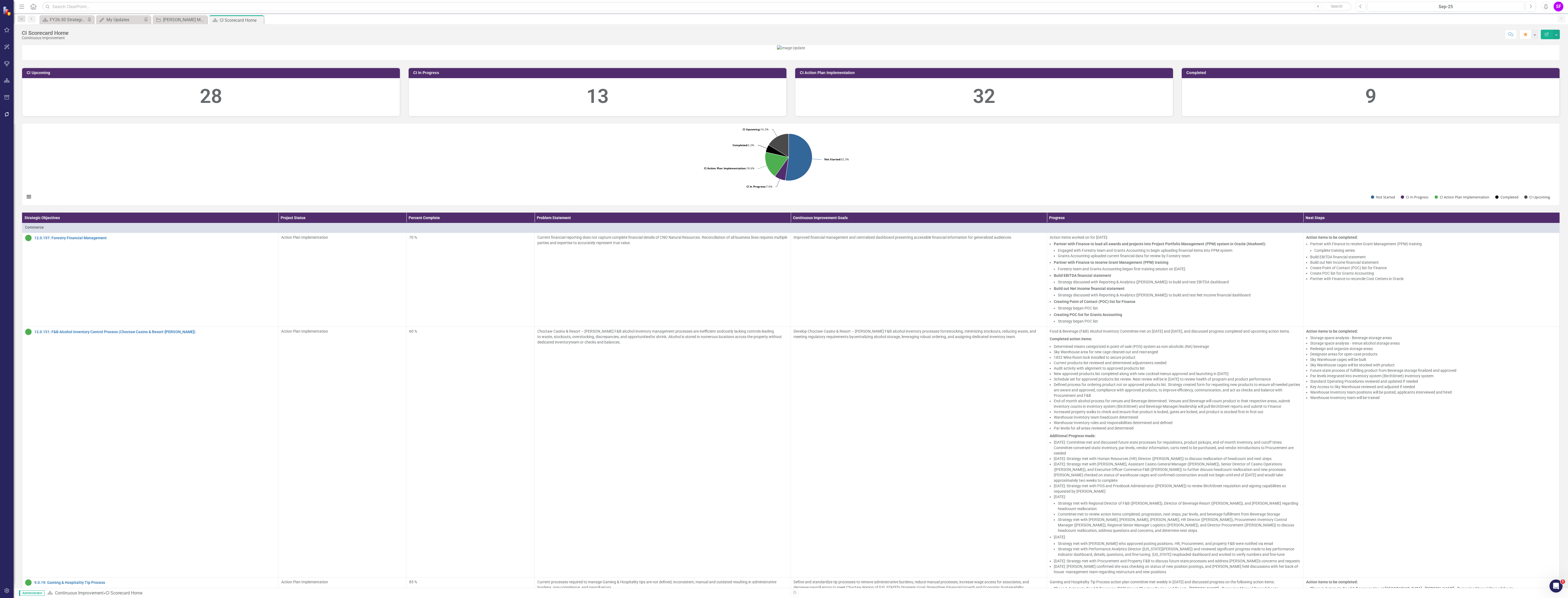
click at [26, 9] on div "Menu Home Search Close Search" at bounding box center [684, 6] width 1332 height 10
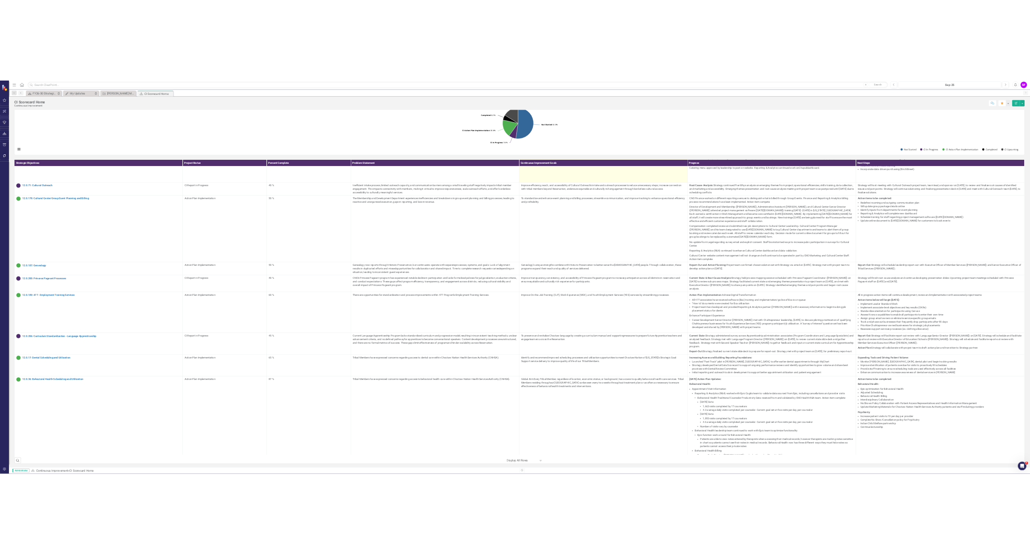
scroll to position [2326, 0]
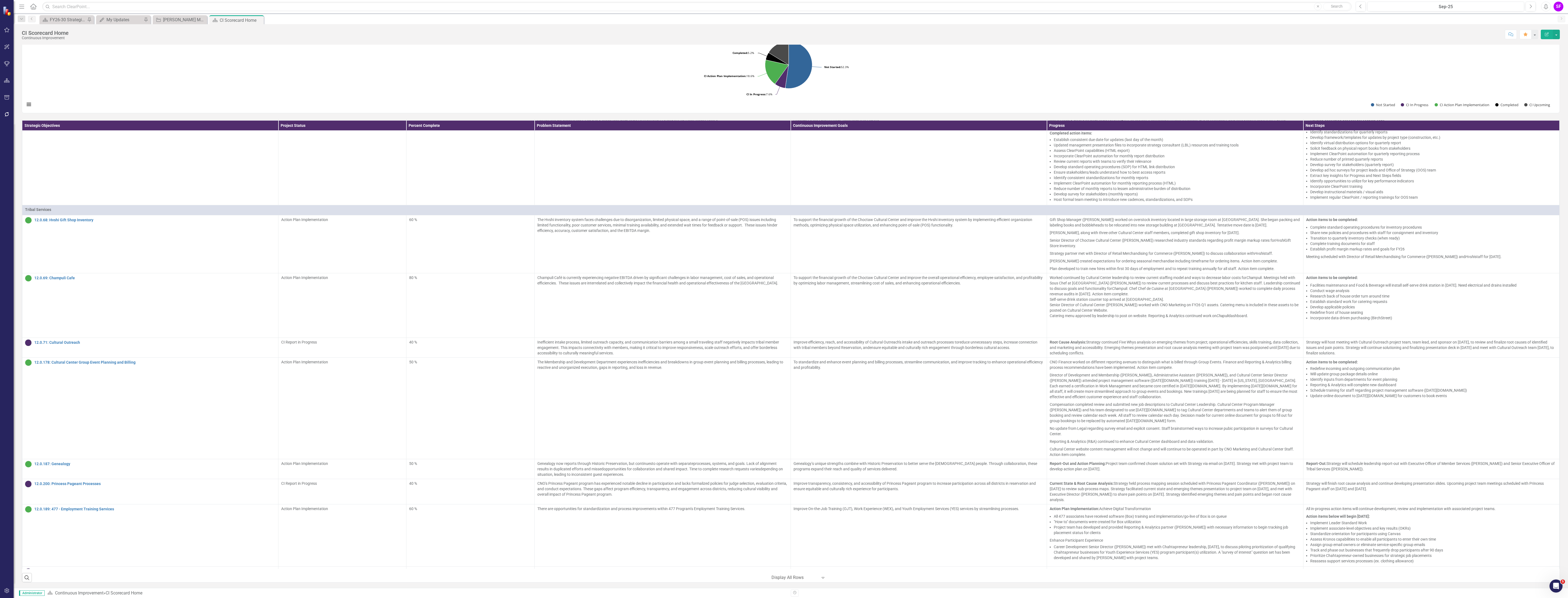
click at [21, 4] on icon "Menu" at bounding box center [22, 6] width 7 height 5
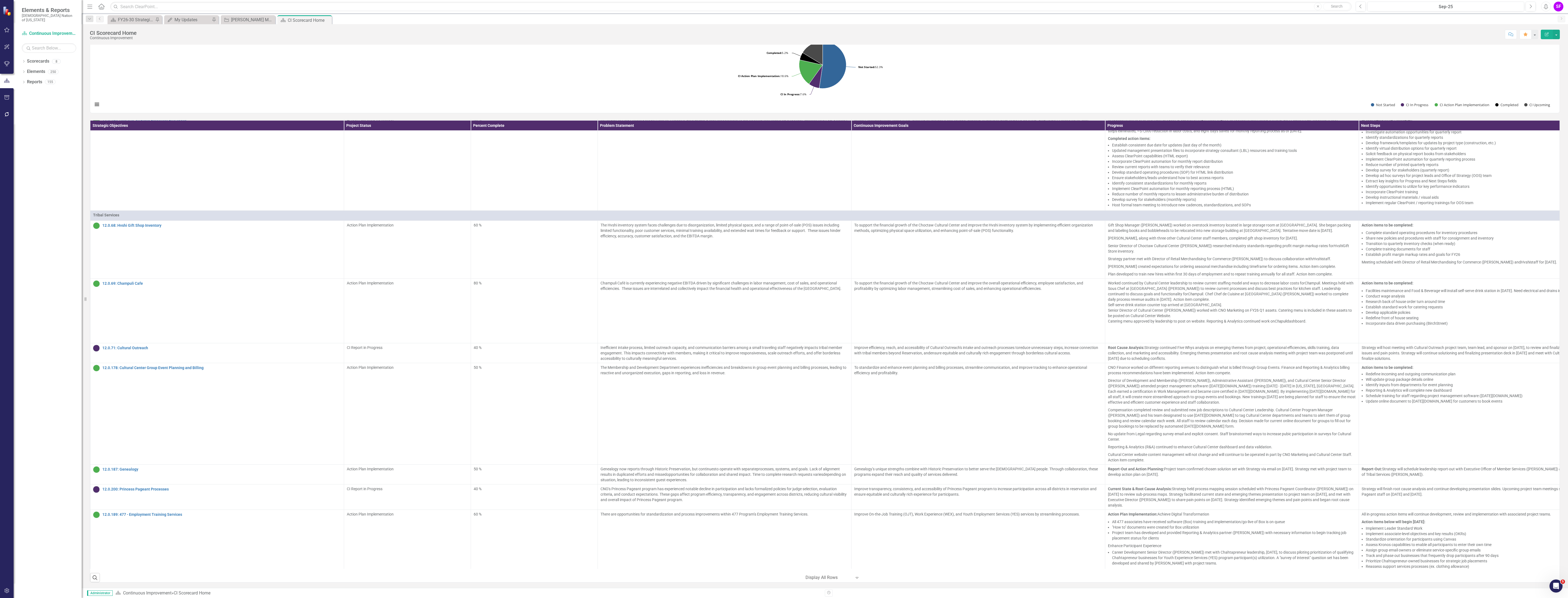
click at [21, 4] on div "Elements & Reports Choctaw Nation of [US_STATE]" at bounding box center [47, 15] width 68 height 29
click at [88, 6] on icon "button" at bounding box center [90, 7] width 5 height 4
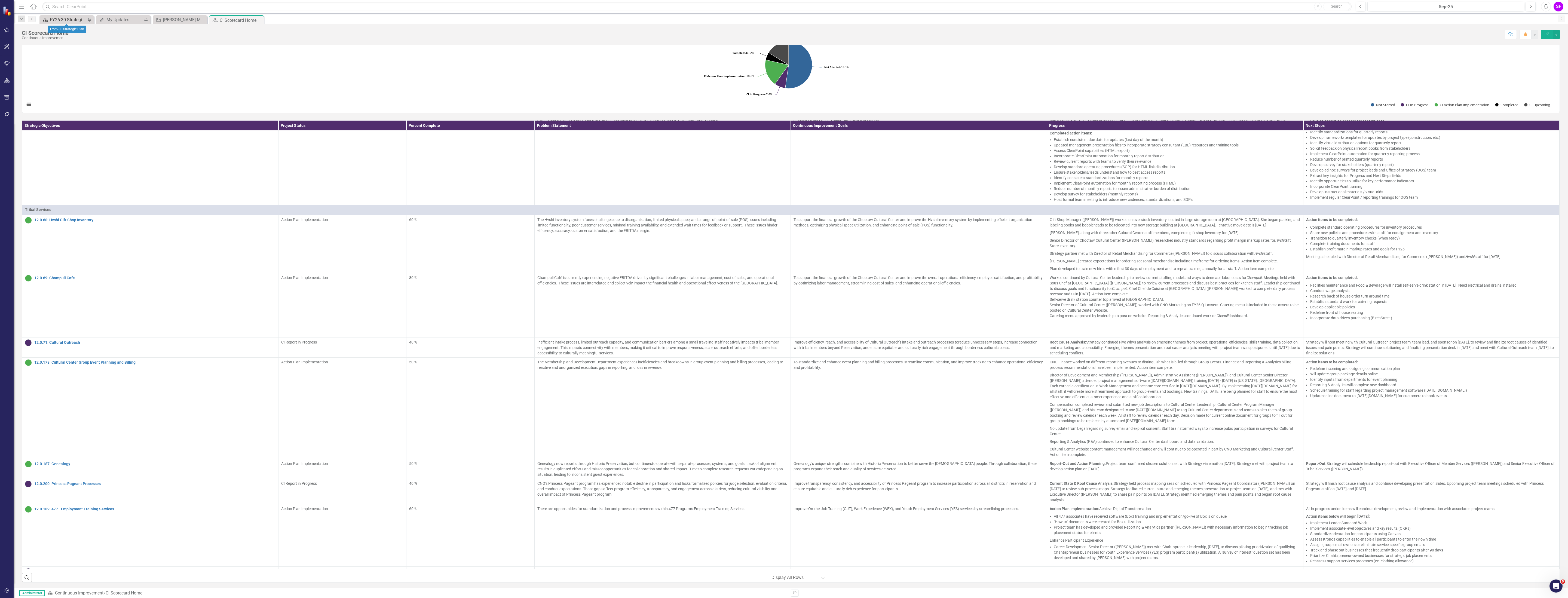
click at [76, 19] on div "FY26-30 Strategic Plan" at bounding box center [68, 19] width 36 height 7
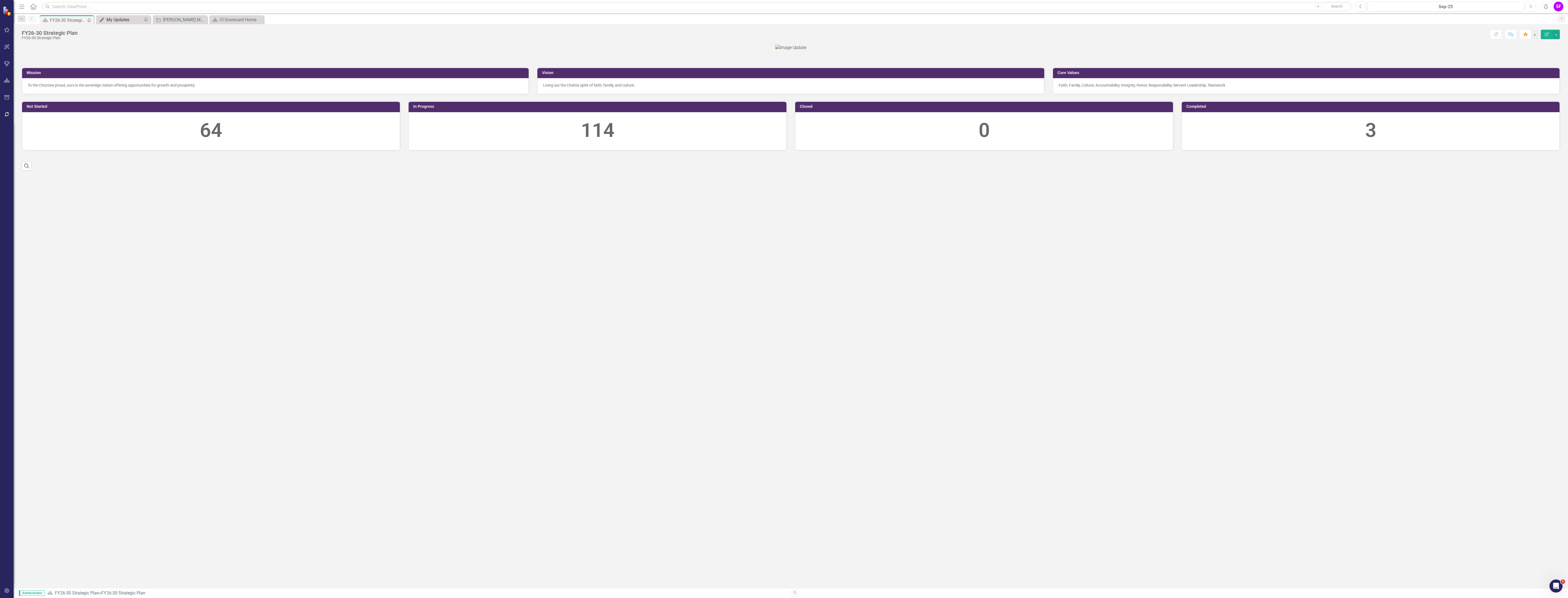
click at [114, 19] on div "My Updates" at bounding box center [124, 19] width 36 height 7
